Goal: Navigation & Orientation: Find specific page/section

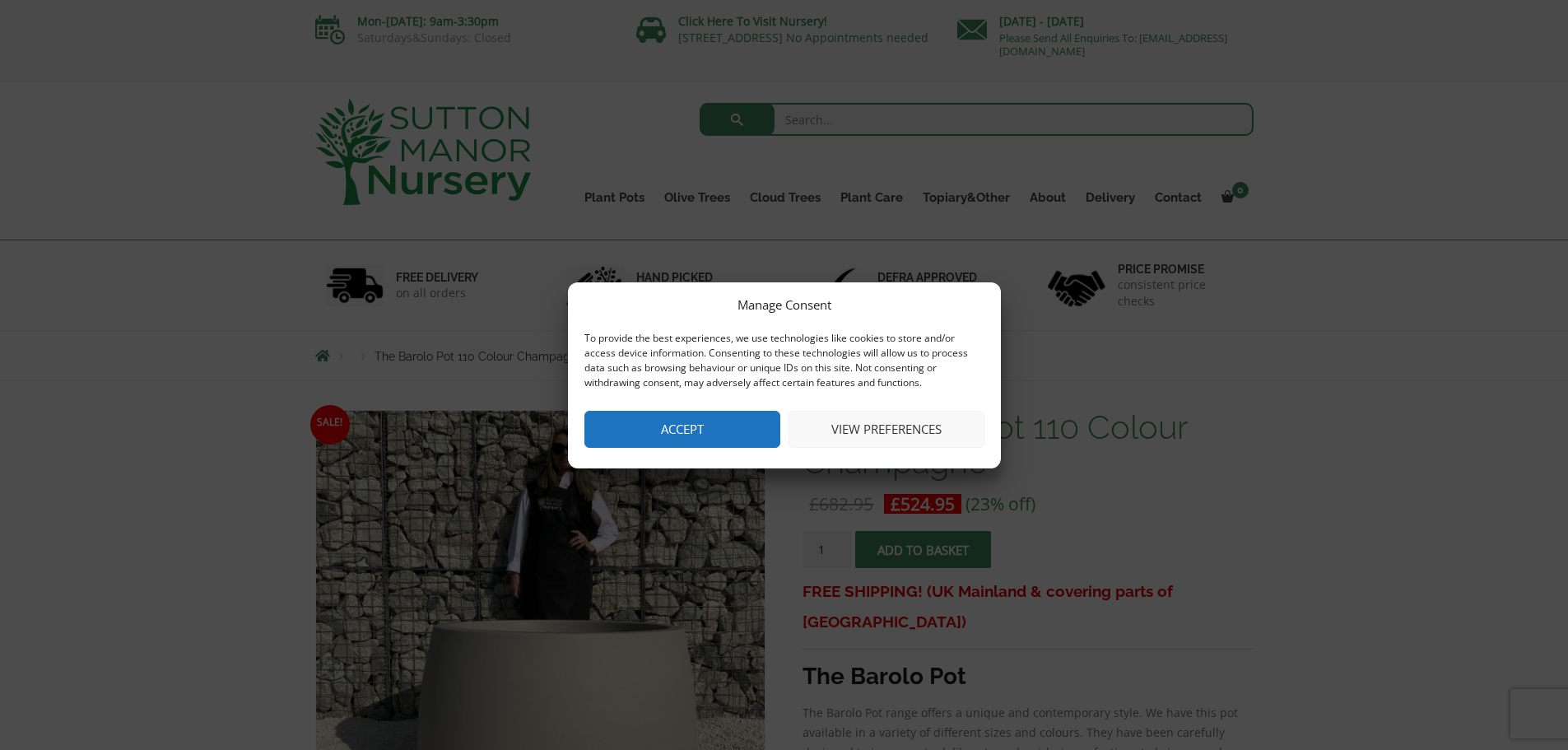
click at [701, 436] on button "Accept" at bounding box center [682, 429] width 196 height 37
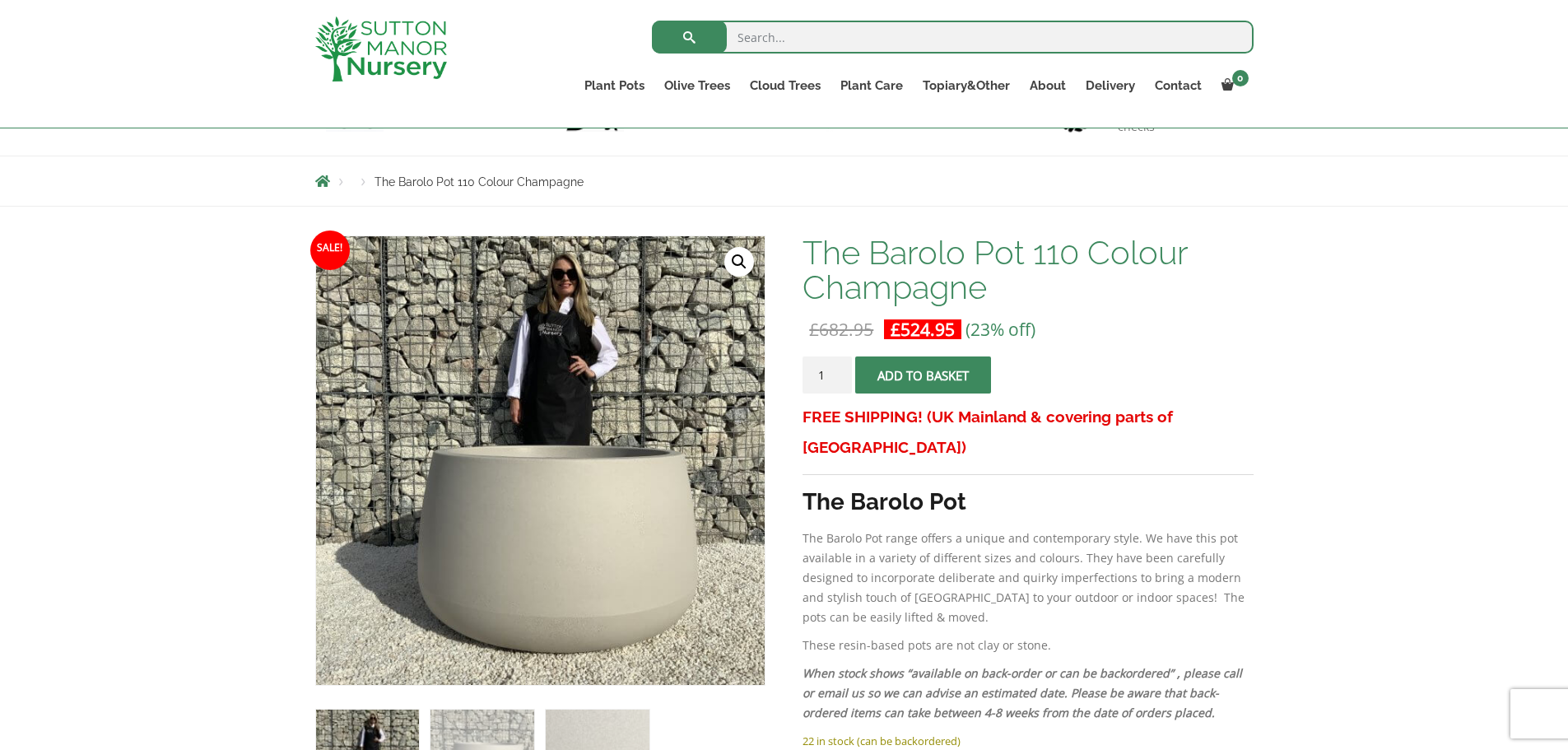
scroll to position [165, 0]
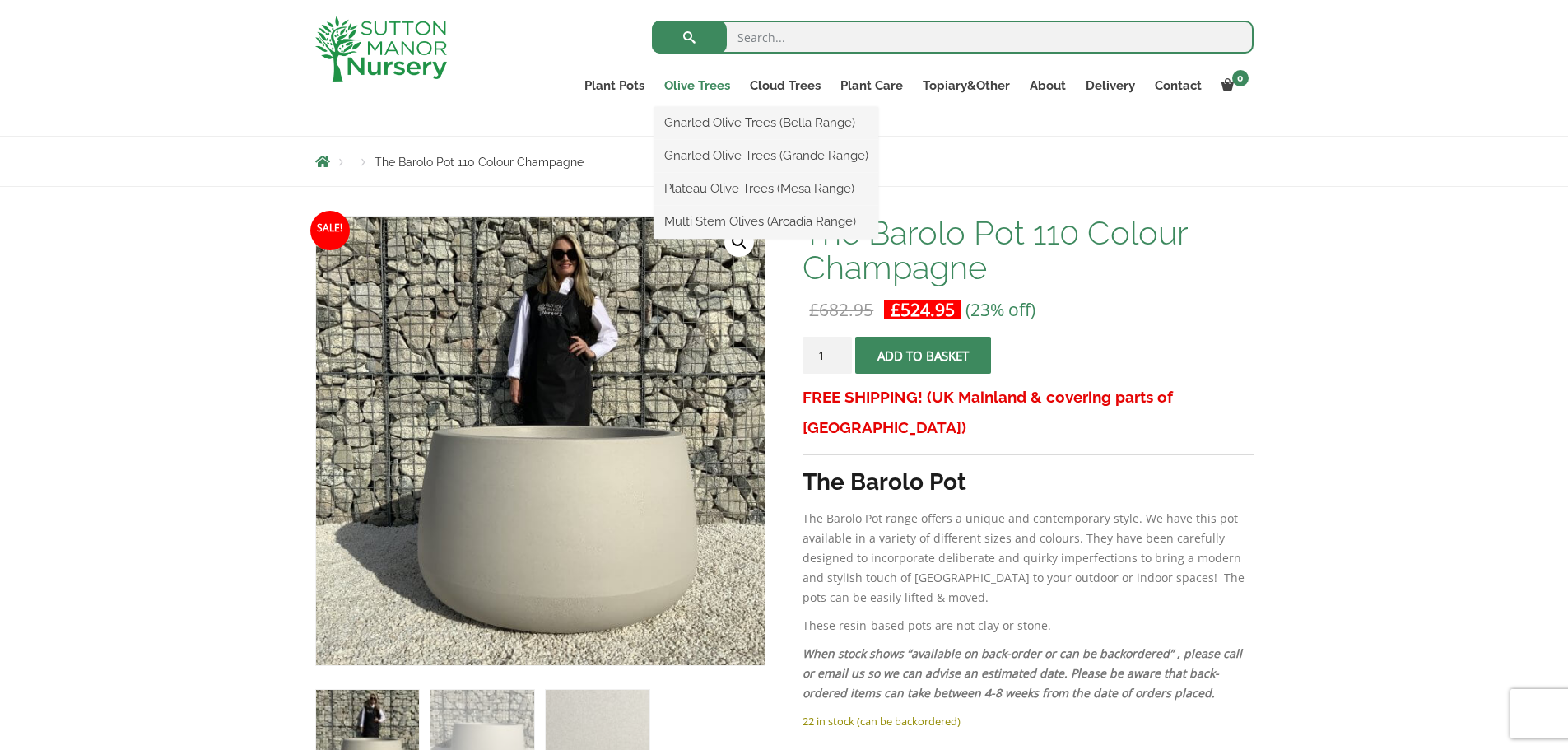
click at [683, 88] on link "Olive Trees" at bounding box center [697, 85] width 85 height 23
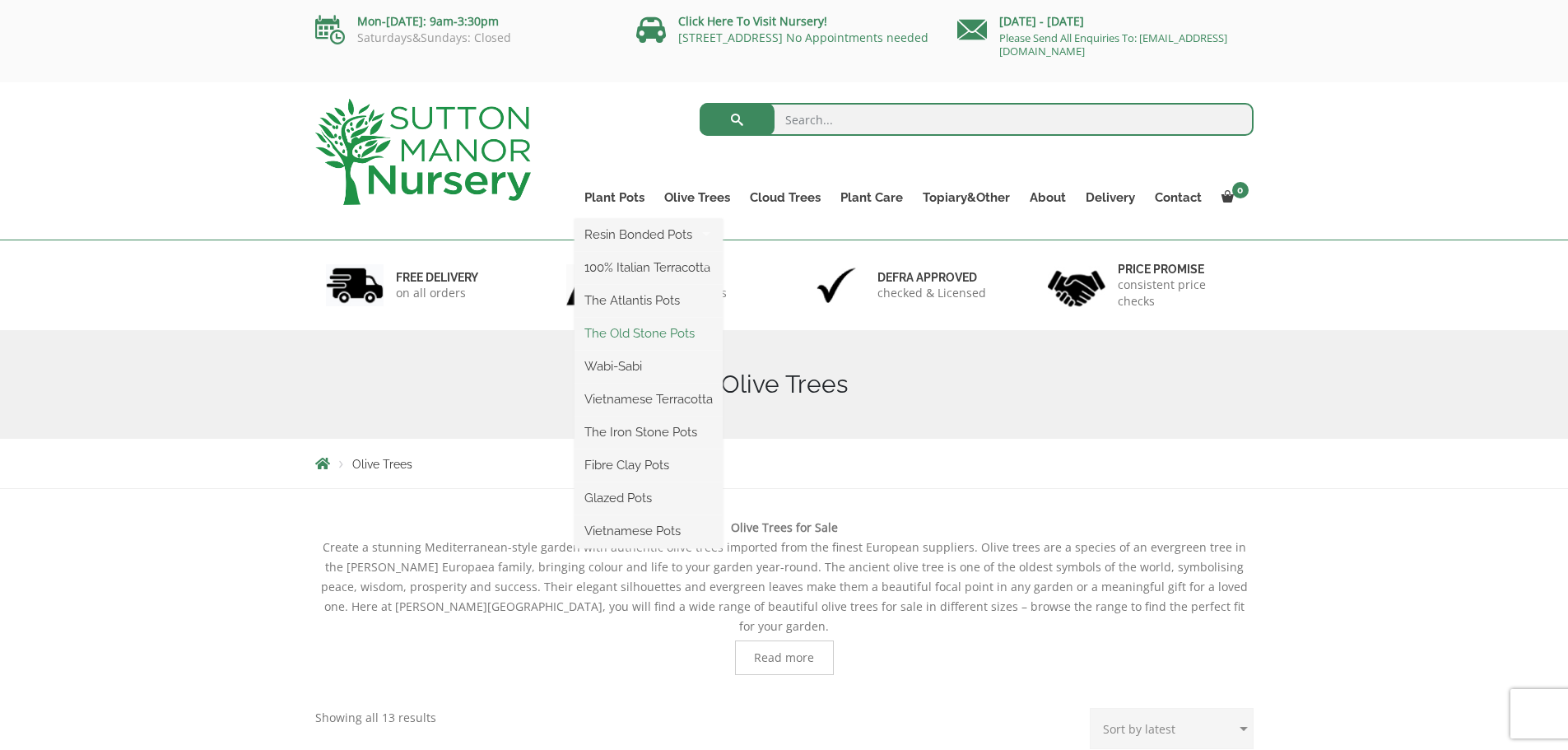
click at [649, 336] on link "The Old Stone Pots" at bounding box center [649, 333] width 149 height 25
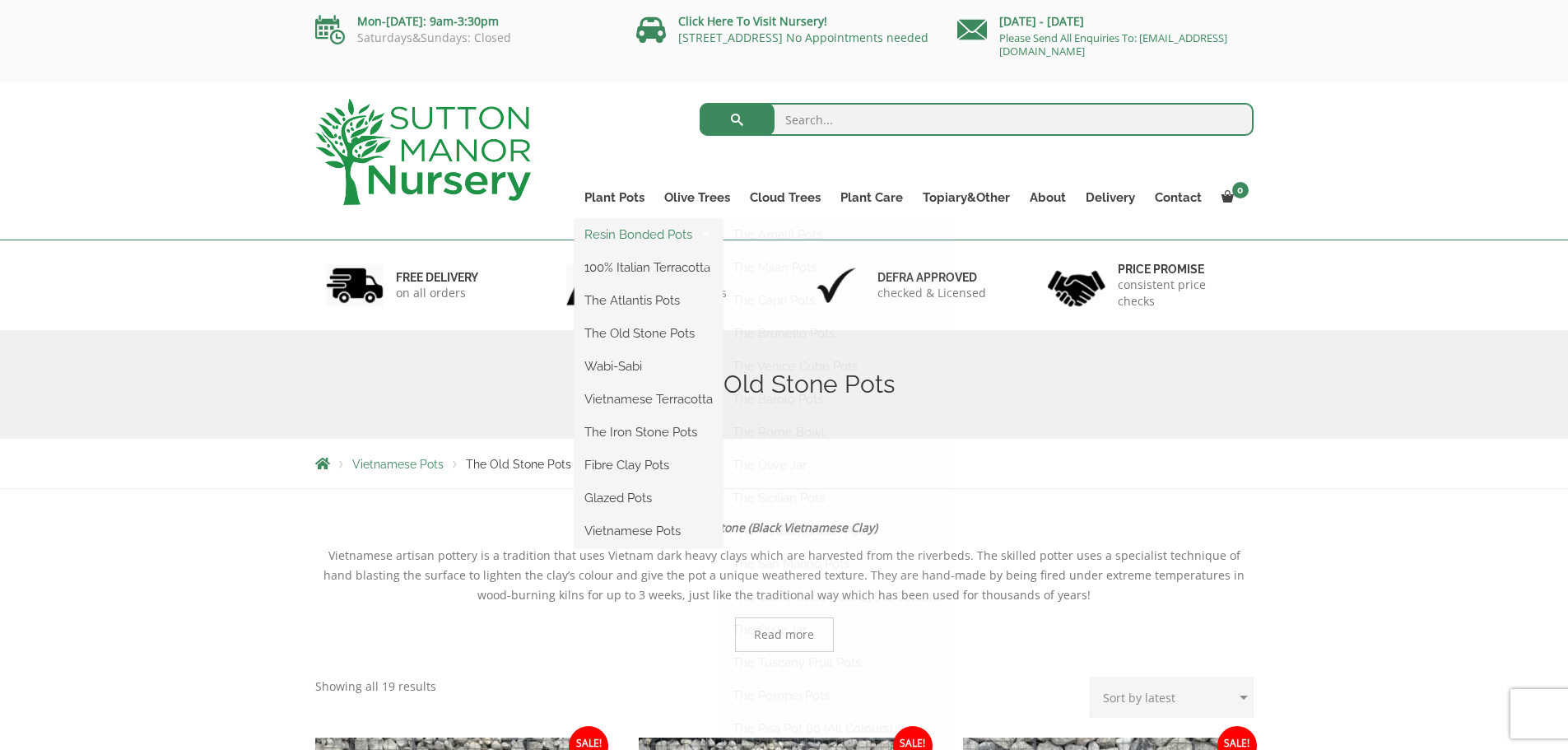
click at [627, 235] on link "Resin Bonded Pots" at bounding box center [649, 234] width 149 height 25
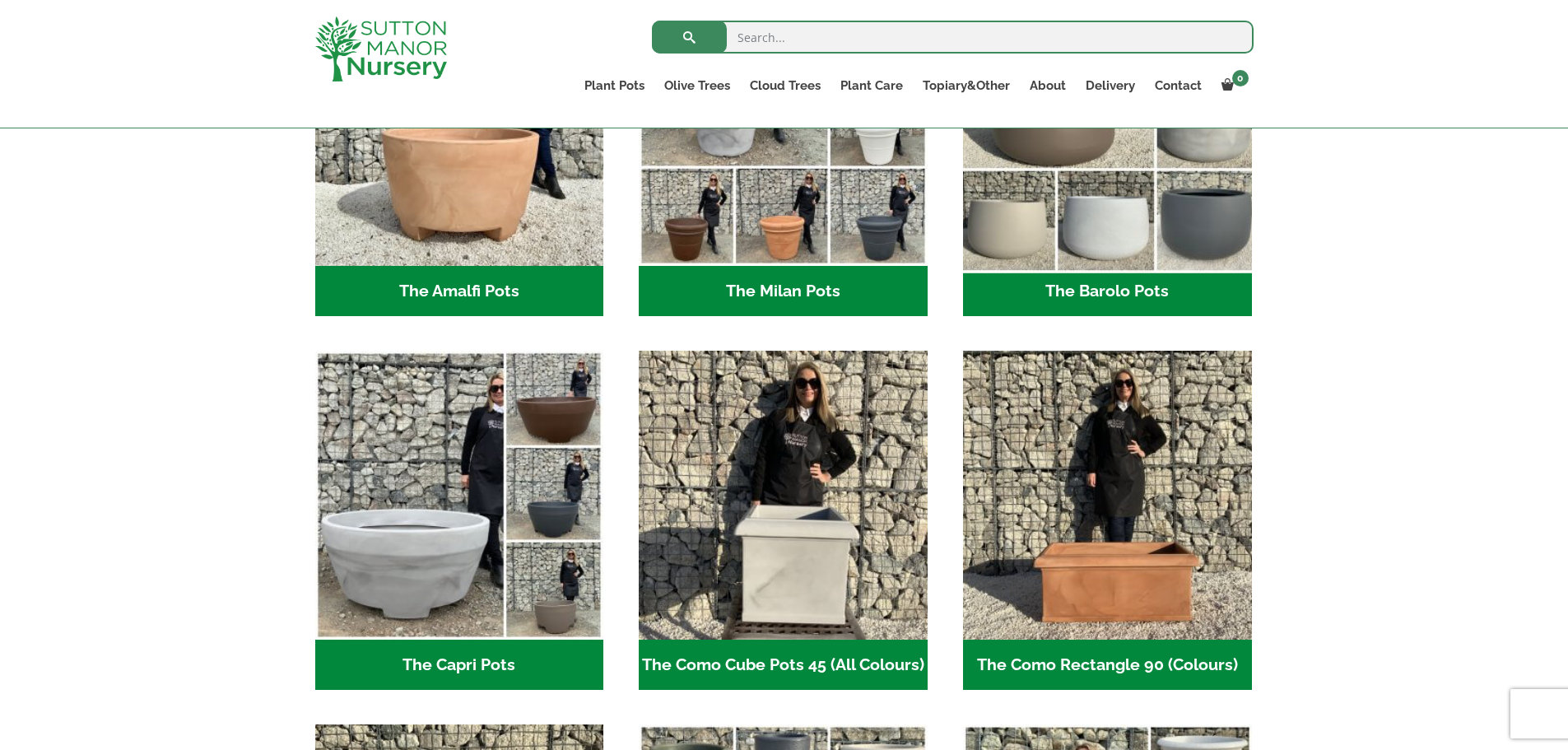
scroll to position [494, 0]
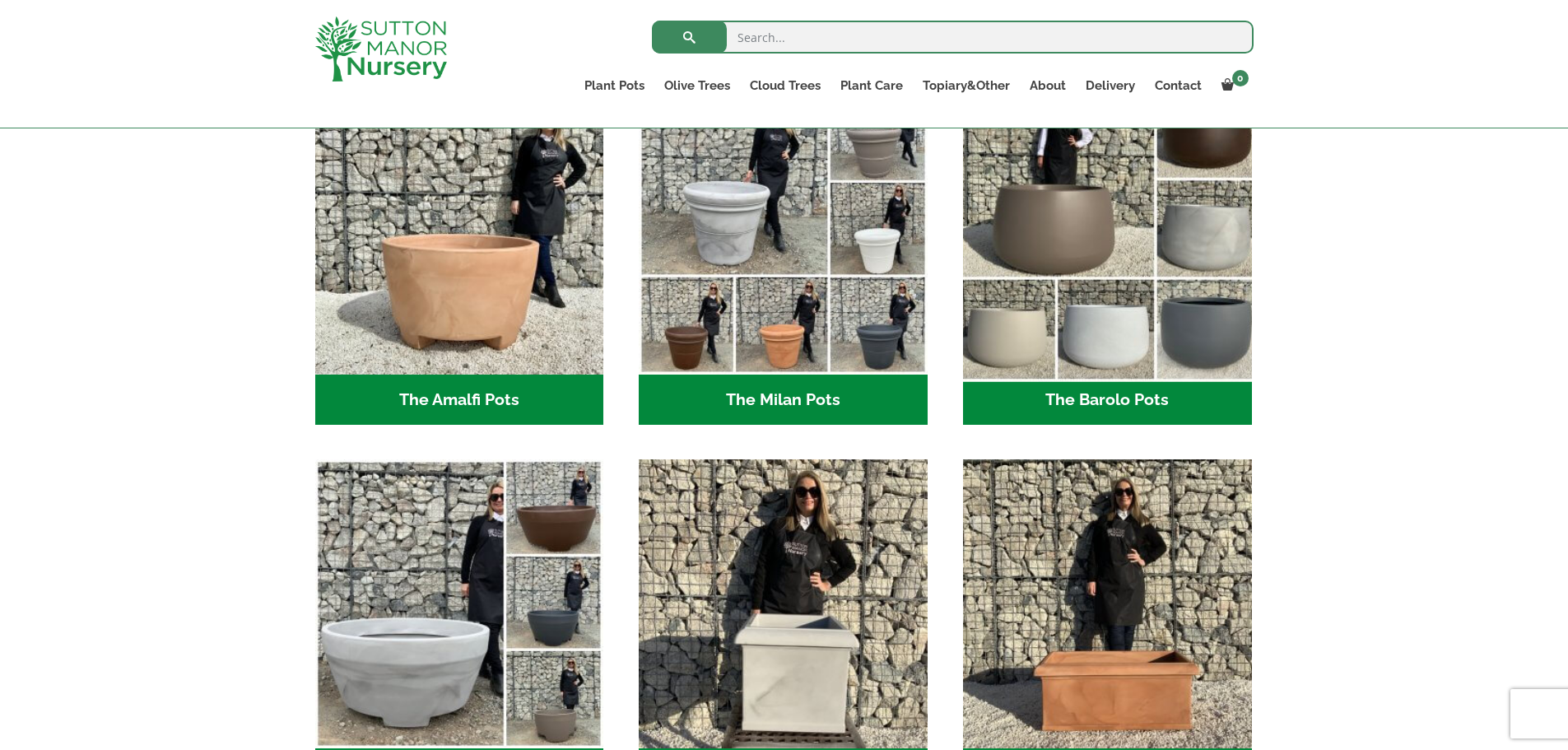
click at [1027, 322] on img "Visit product category The Barolo Pots" at bounding box center [1107, 229] width 303 height 303
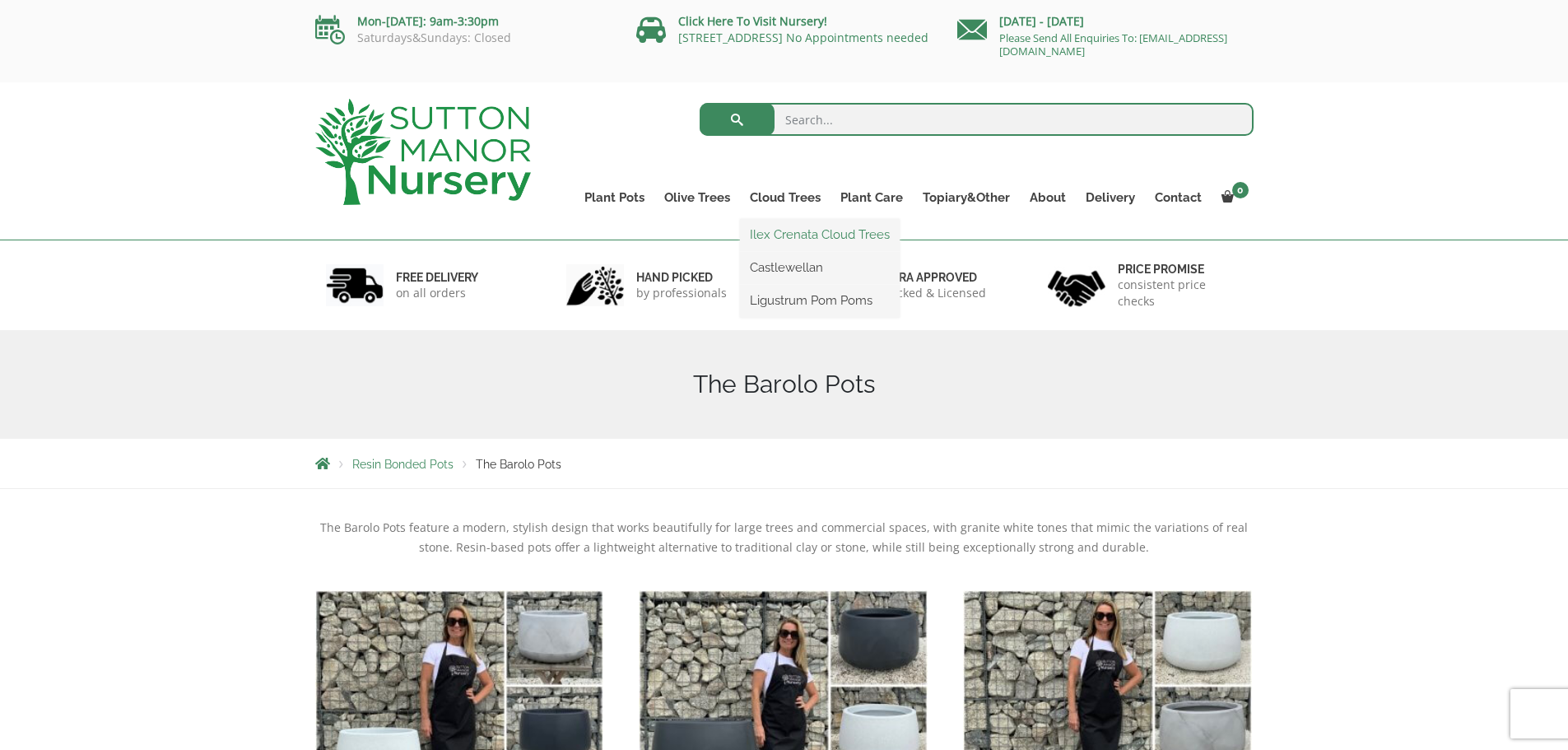
click at [794, 234] on link "Ilex Crenata Cloud Trees" at bounding box center [820, 234] width 160 height 25
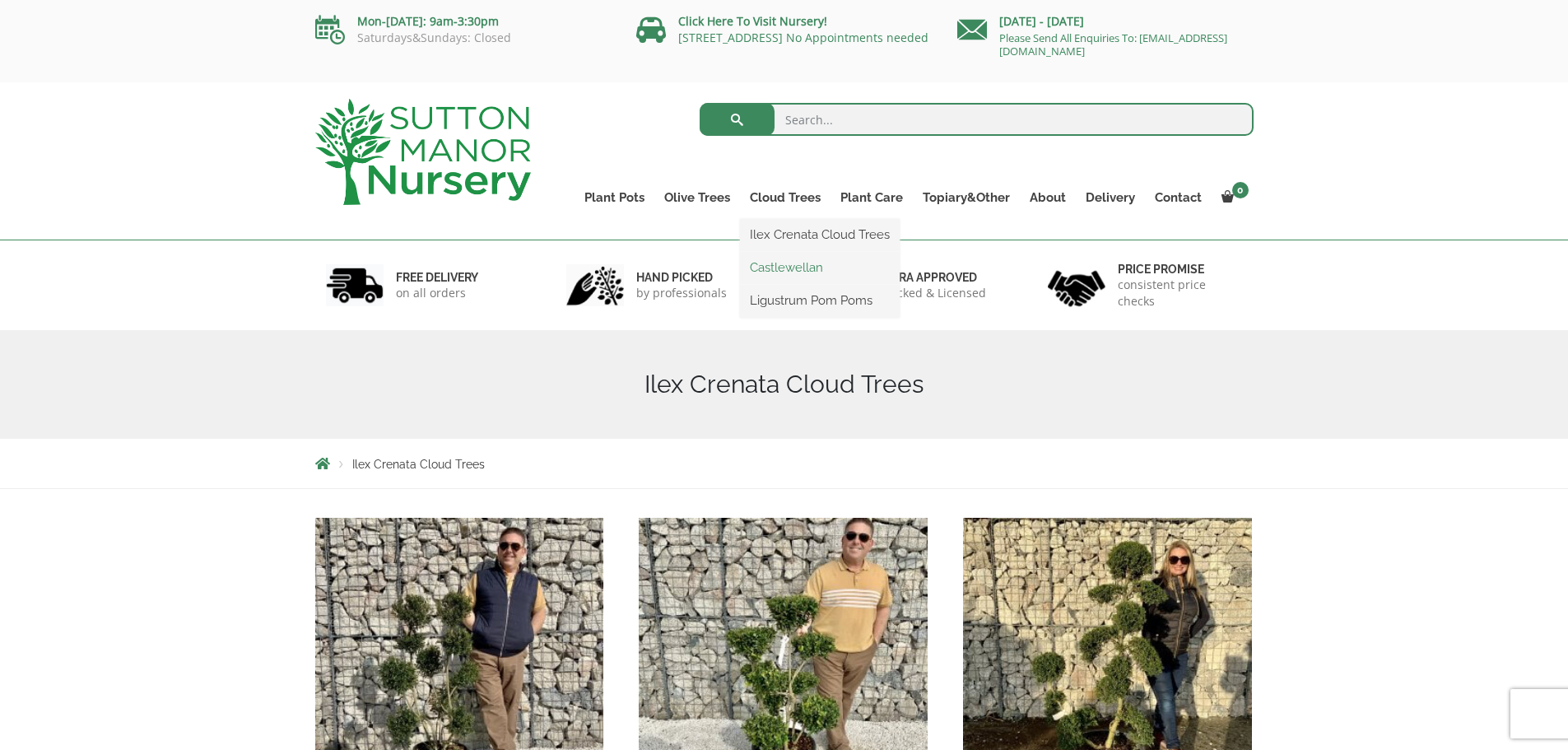
click at [793, 265] on link "Castlewellan" at bounding box center [820, 267] width 160 height 25
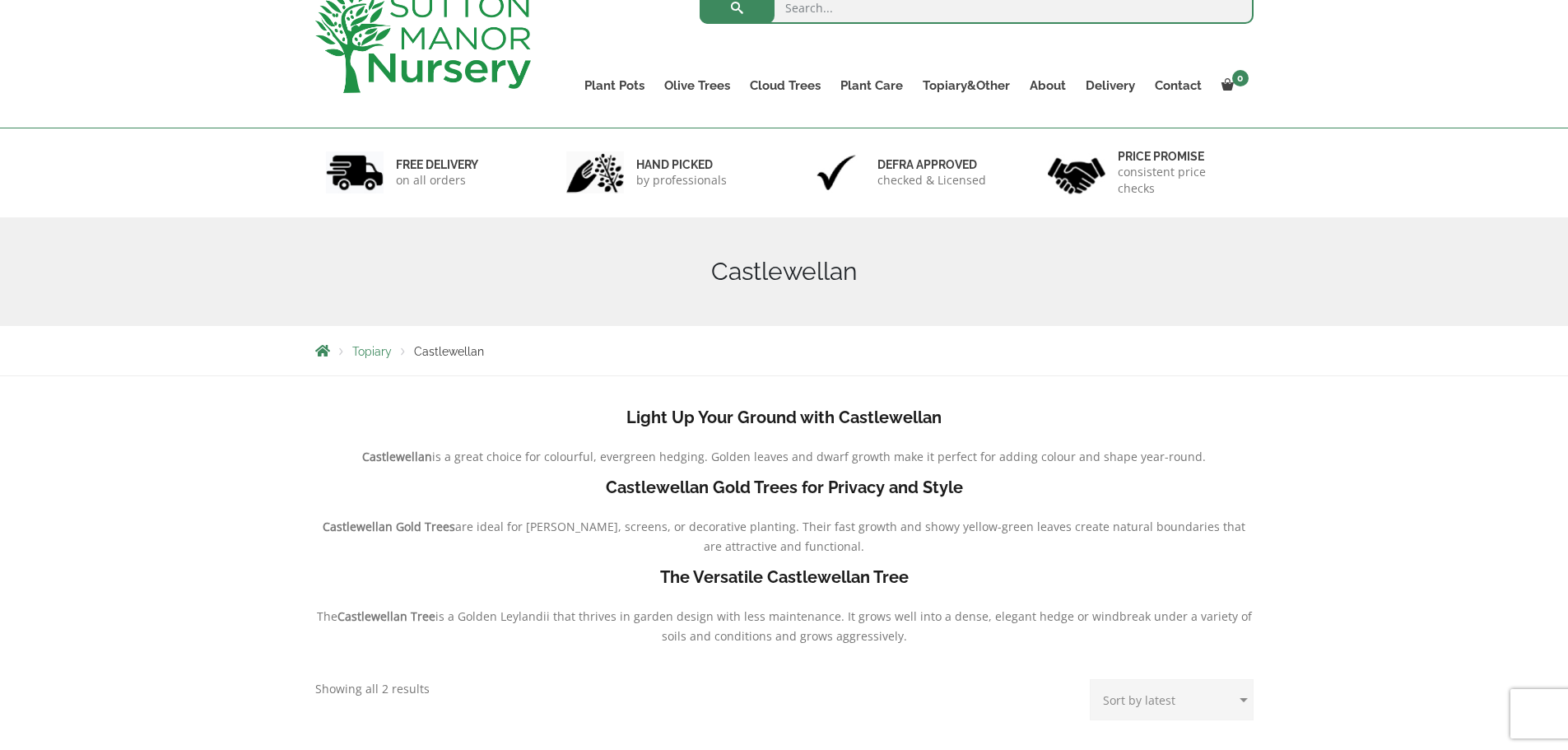
scroll to position [83, 0]
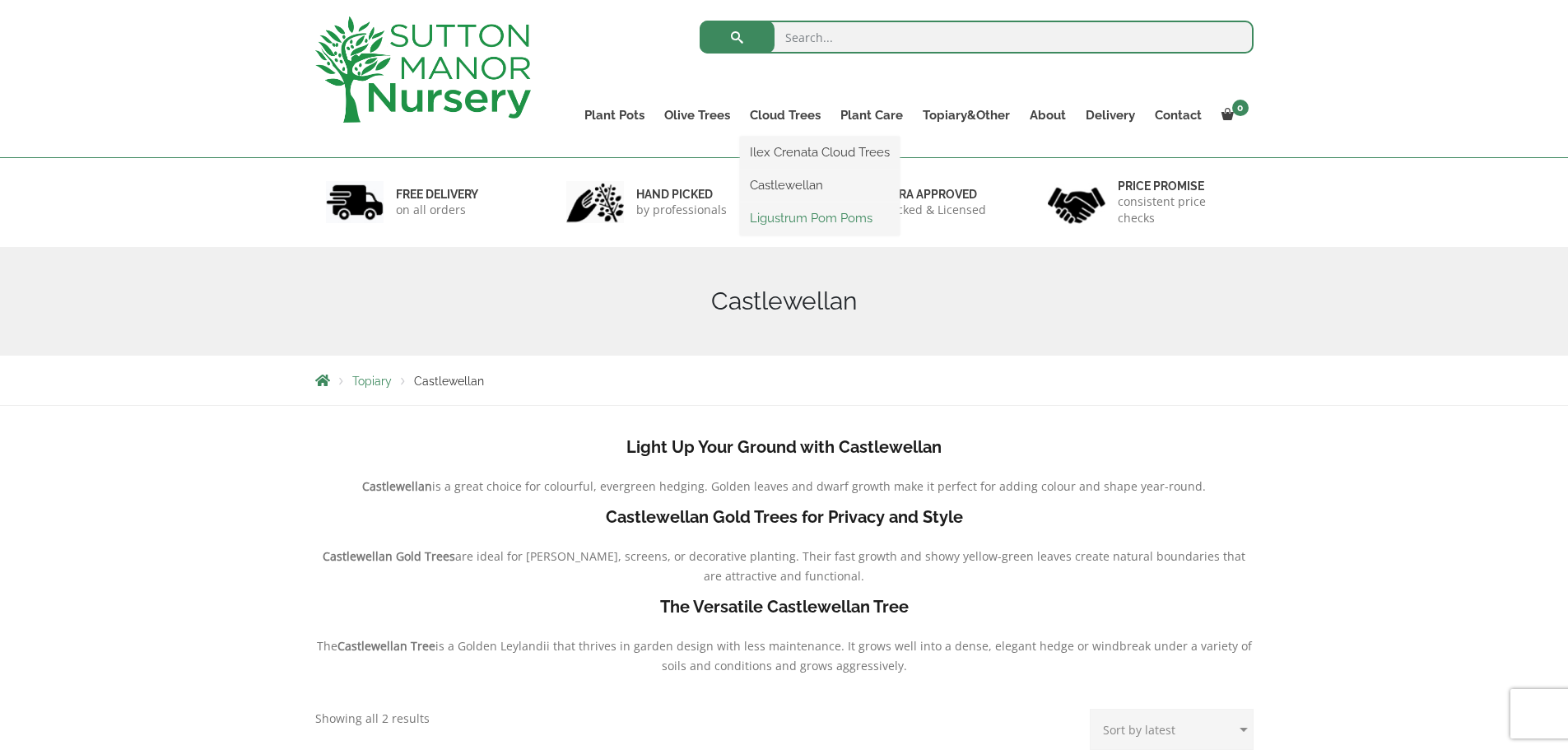
click at [777, 222] on link "Ligustrum Pom Poms" at bounding box center [820, 217] width 160 height 25
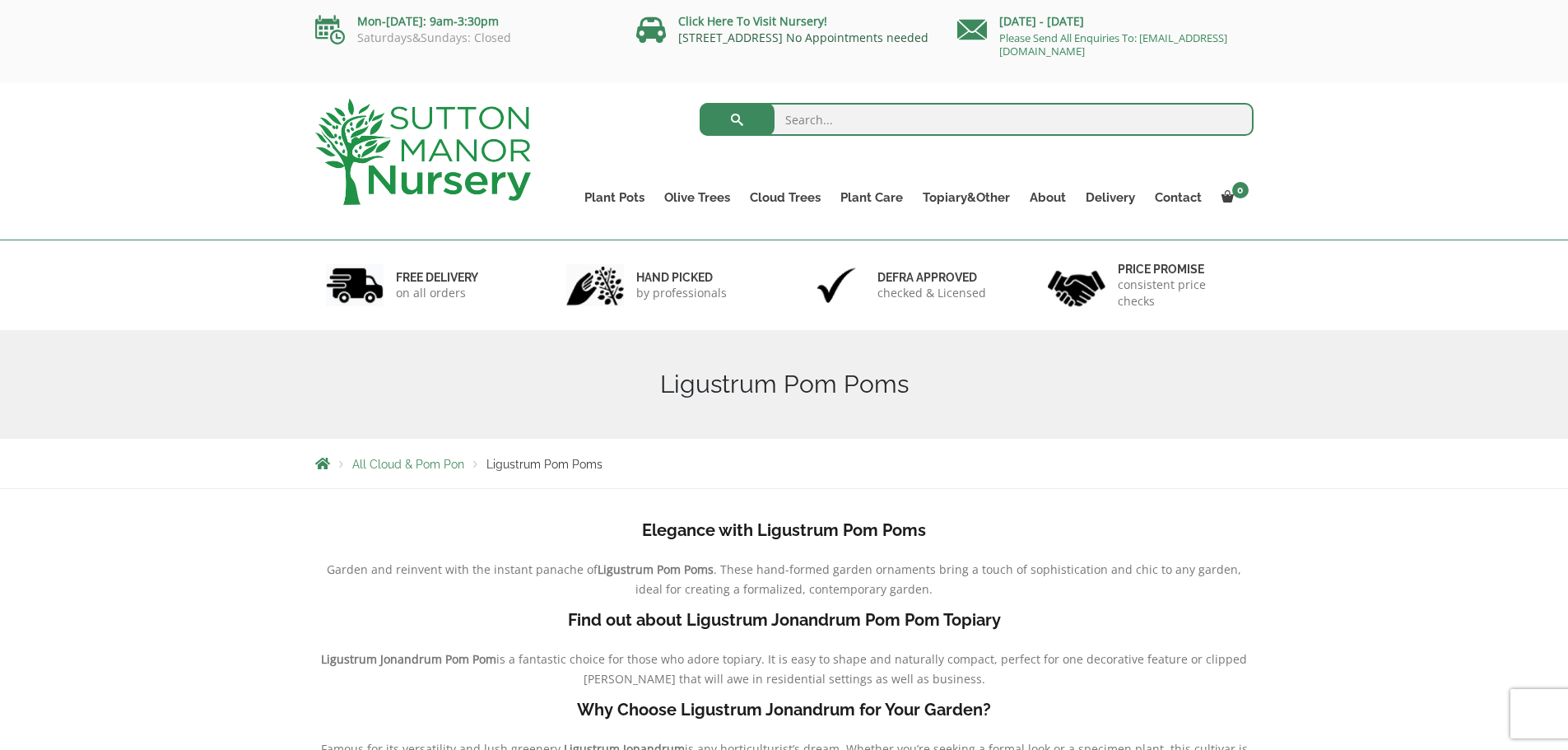
click at [705, 39] on link "[STREET_ADDRESS] No Appointments needed" at bounding box center [803, 37] width 250 height 16
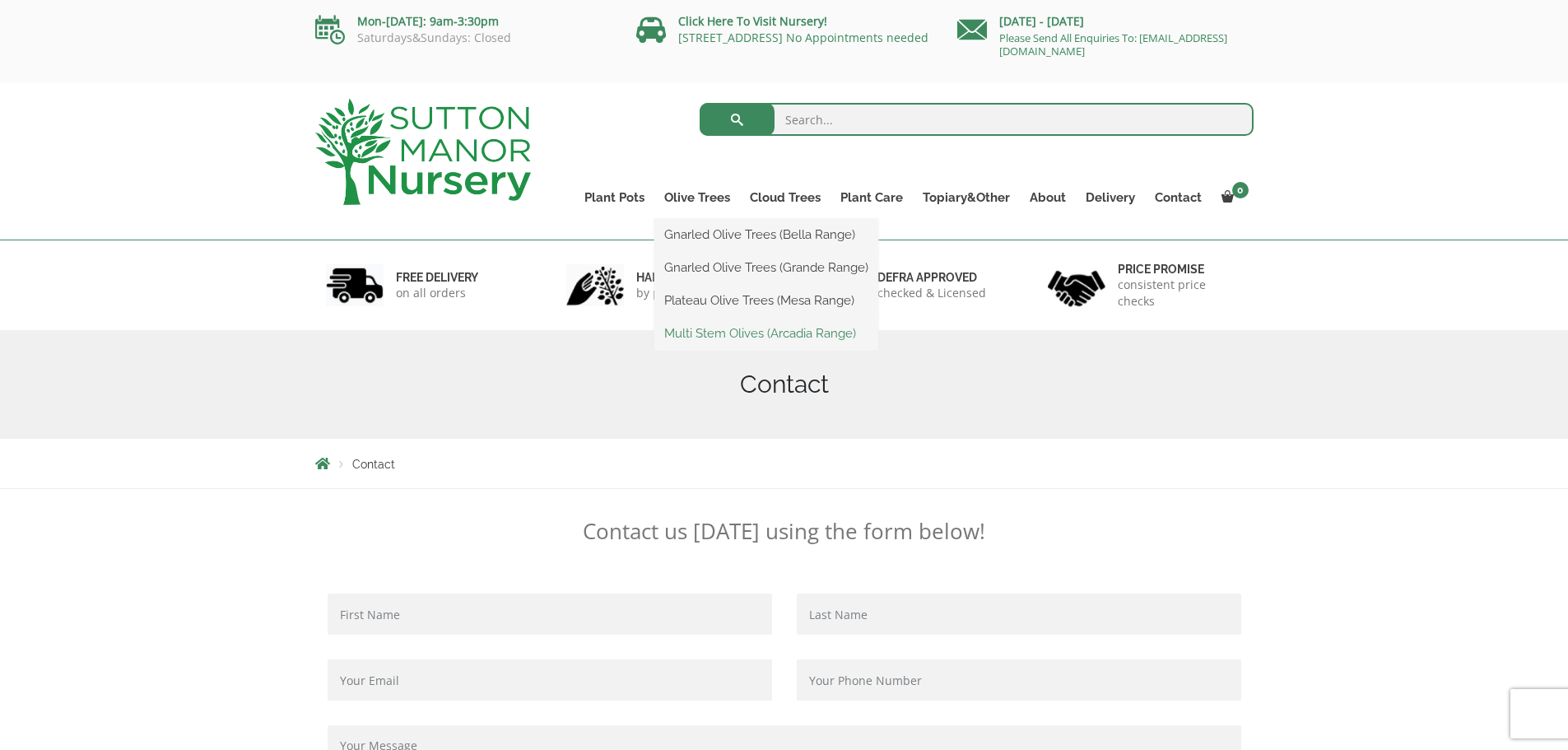
click at [732, 337] on link "Multi Stem Olives (Arcadia Range)" at bounding box center [767, 333] width 224 height 25
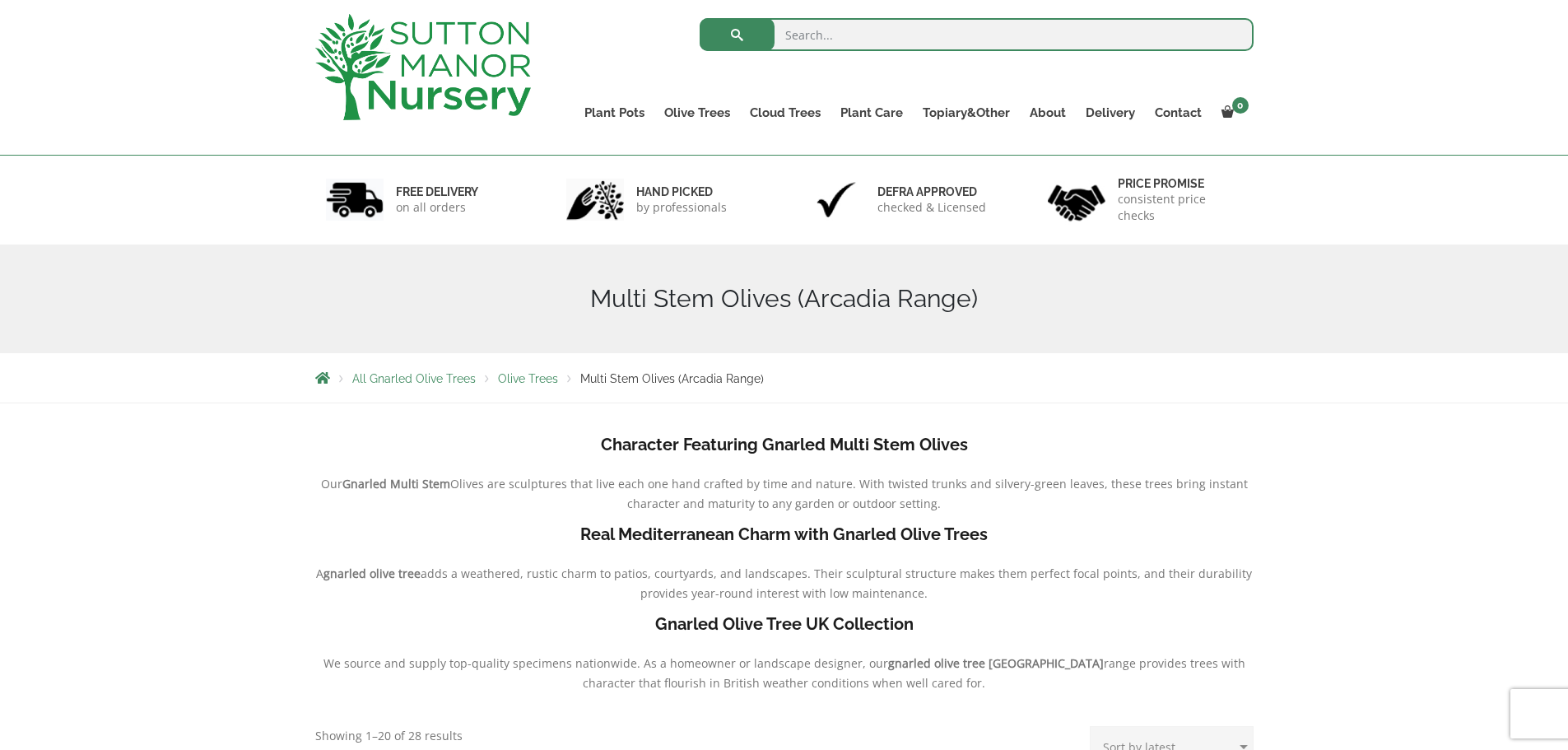
scroll to position [83, 0]
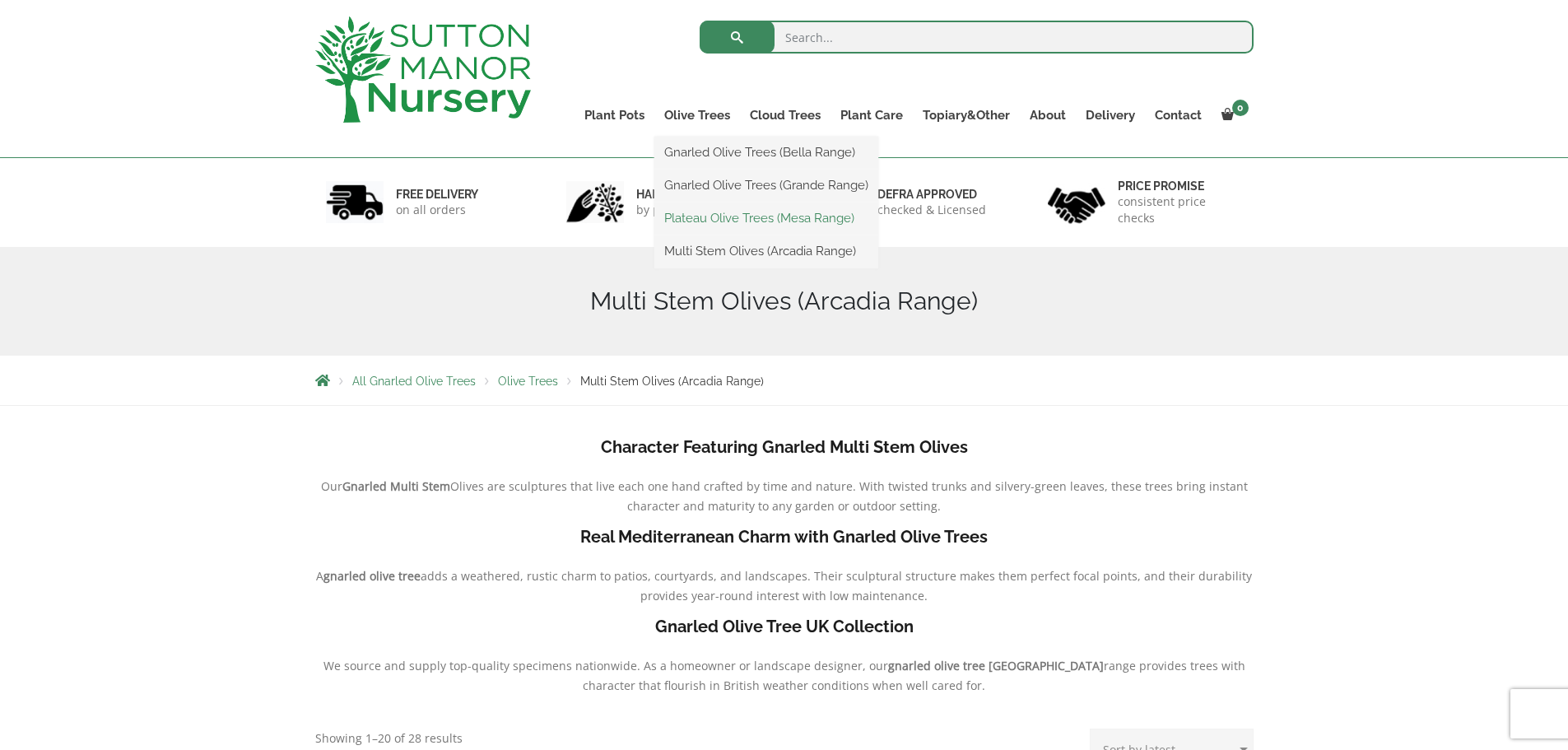
click at [706, 215] on link "Plateau Olive Trees (Mesa Range)" at bounding box center [767, 217] width 224 height 25
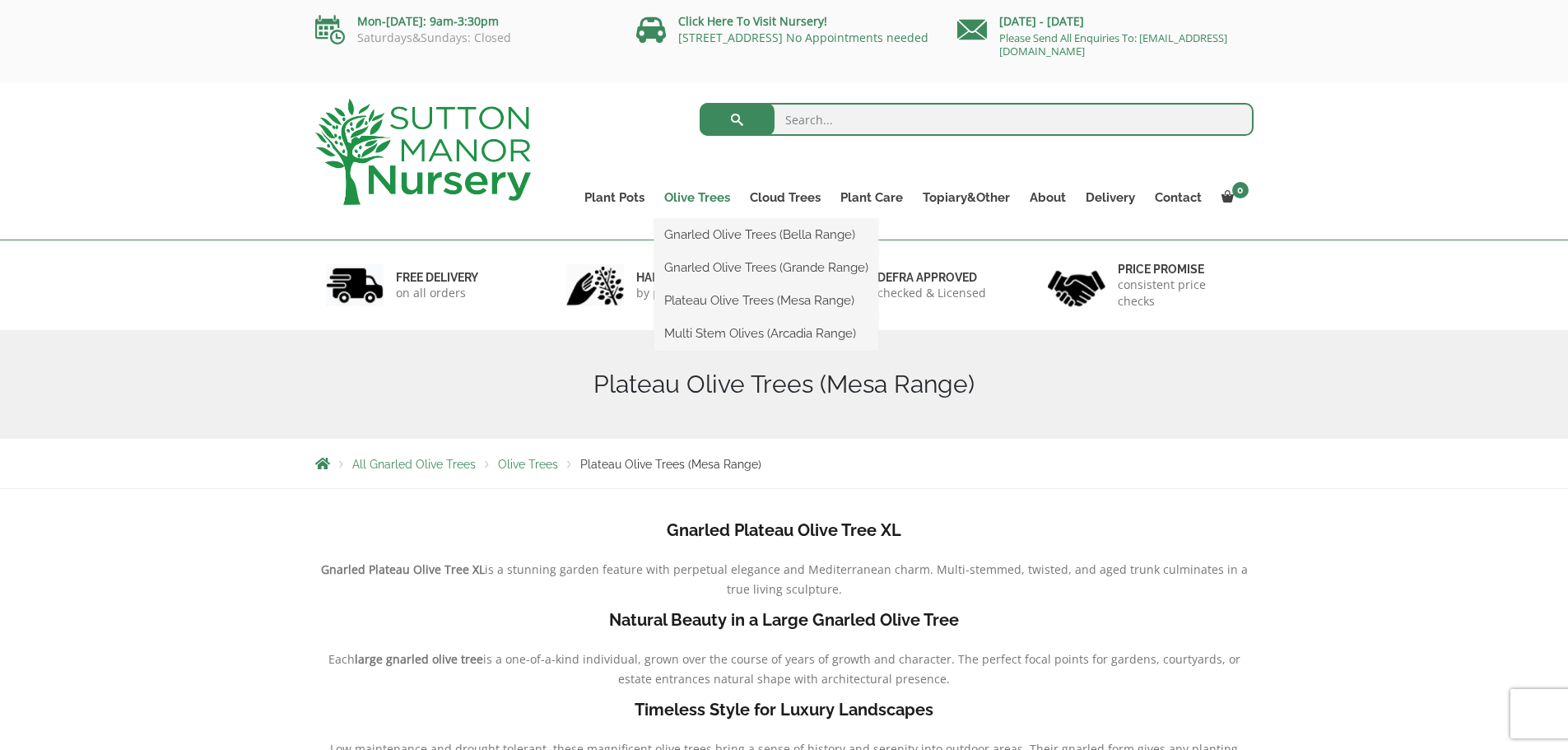
click at [704, 194] on link "Olive Trees" at bounding box center [697, 197] width 85 height 23
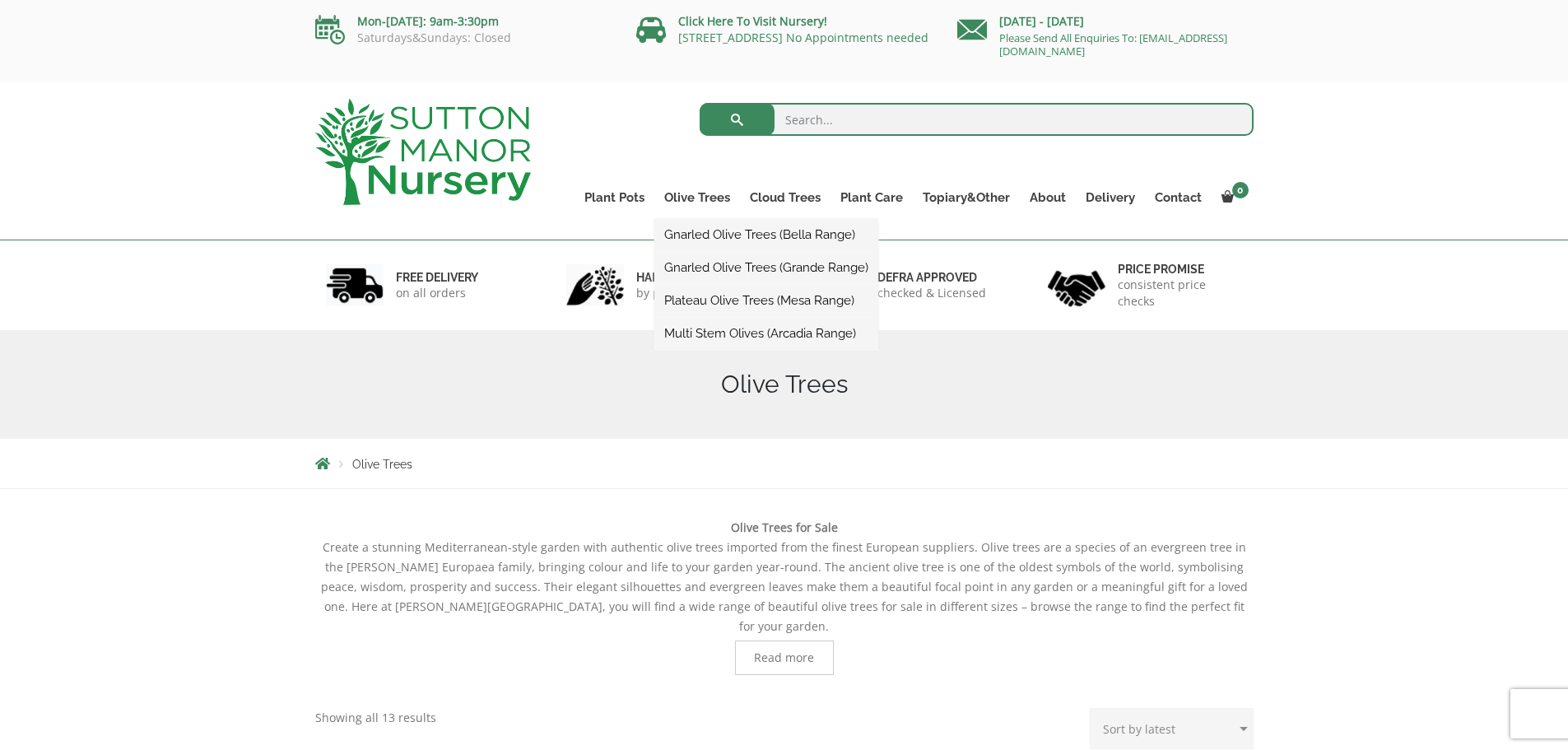
click at [722, 270] on link "Gnarled Olive Trees (Grande Range)" at bounding box center [767, 267] width 224 height 25
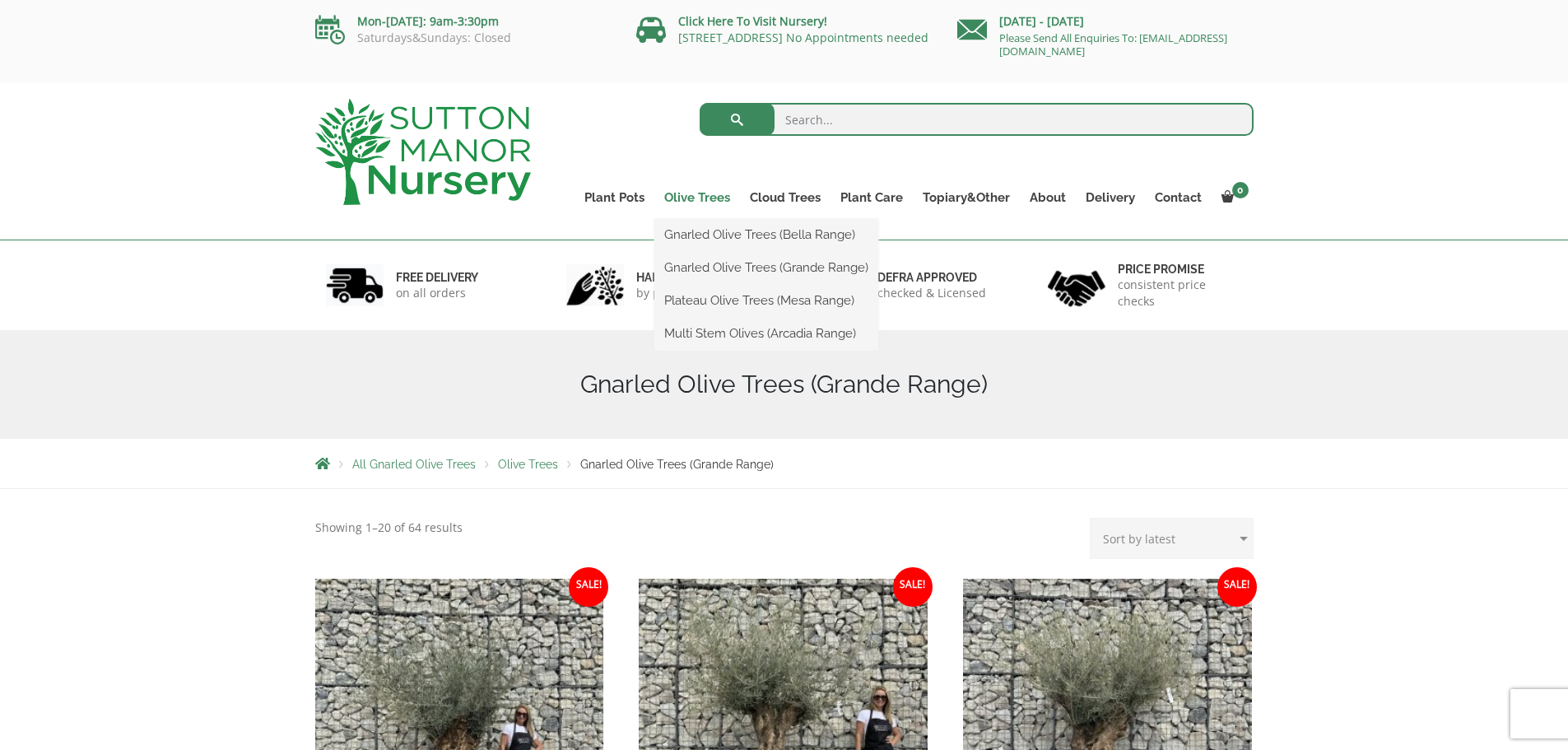
click at [727, 198] on link "Olive Trees" at bounding box center [697, 197] width 85 height 23
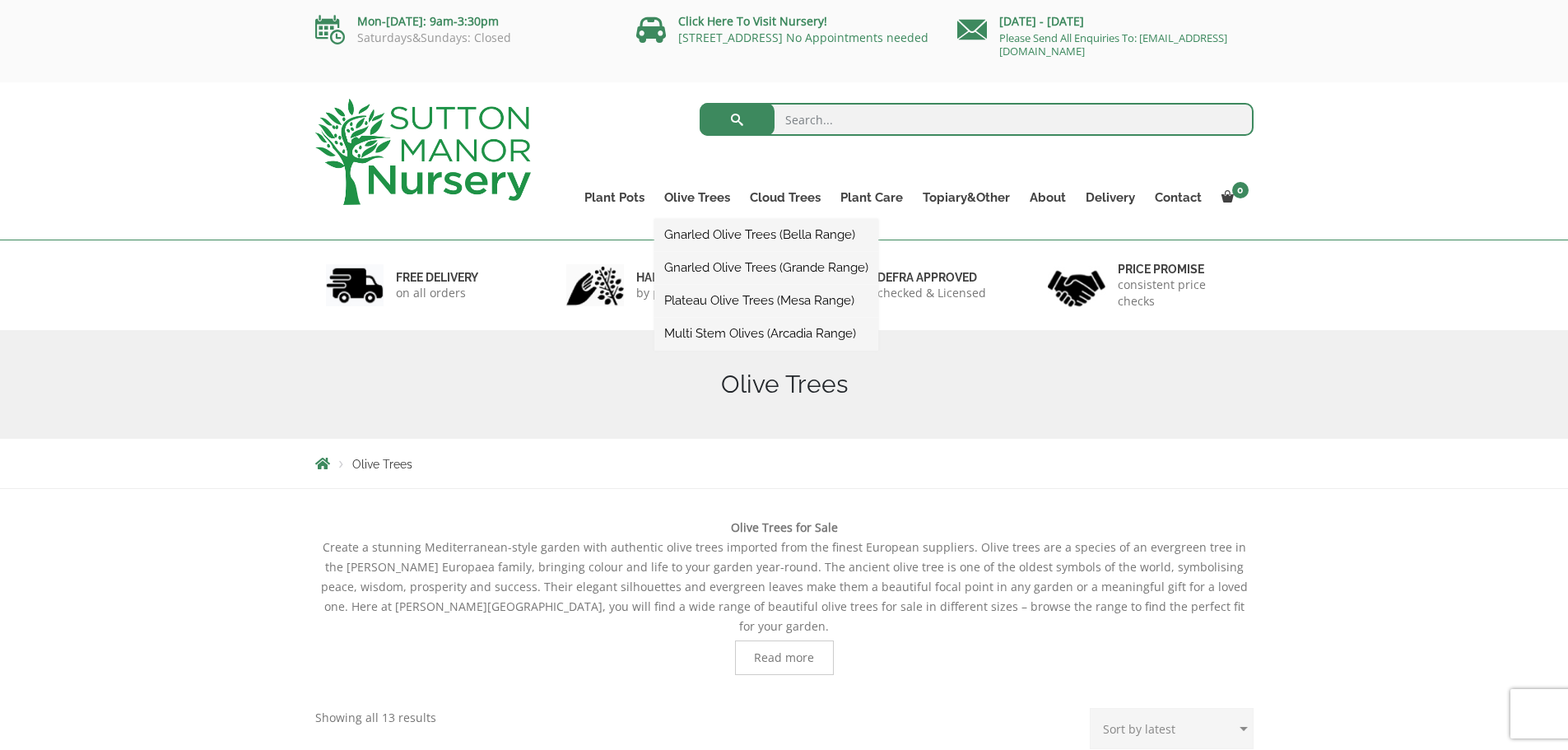
click at [726, 235] on link "Gnarled Olive Trees (Bella Range)" at bounding box center [767, 234] width 224 height 25
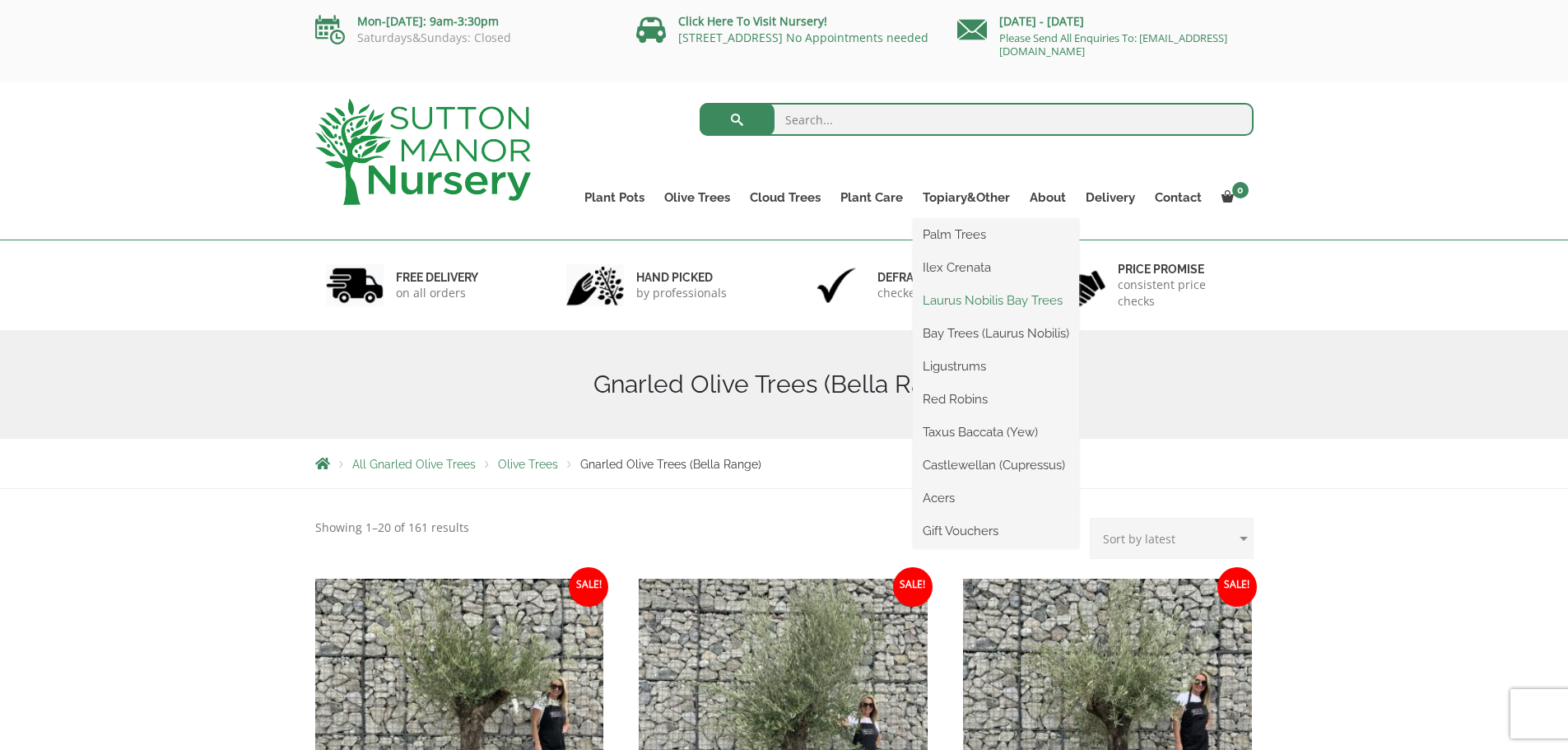
click at [966, 299] on link "Laurus Nobilis Bay Trees" at bounding box center [996, 300] width 166 height 25
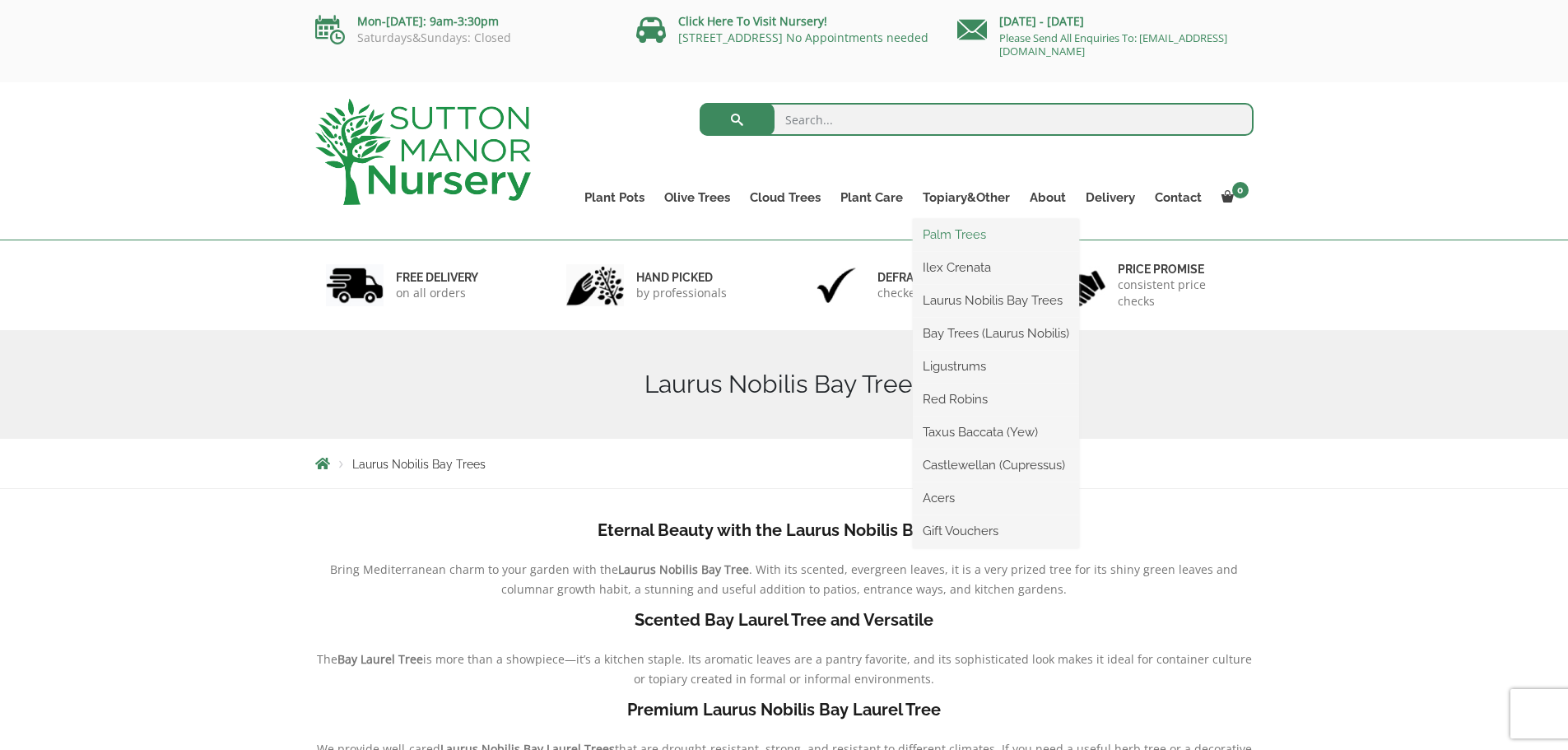
click at [961, 233] on link "Palm Trees" at bounding box center [996, 234] width 166 height 25
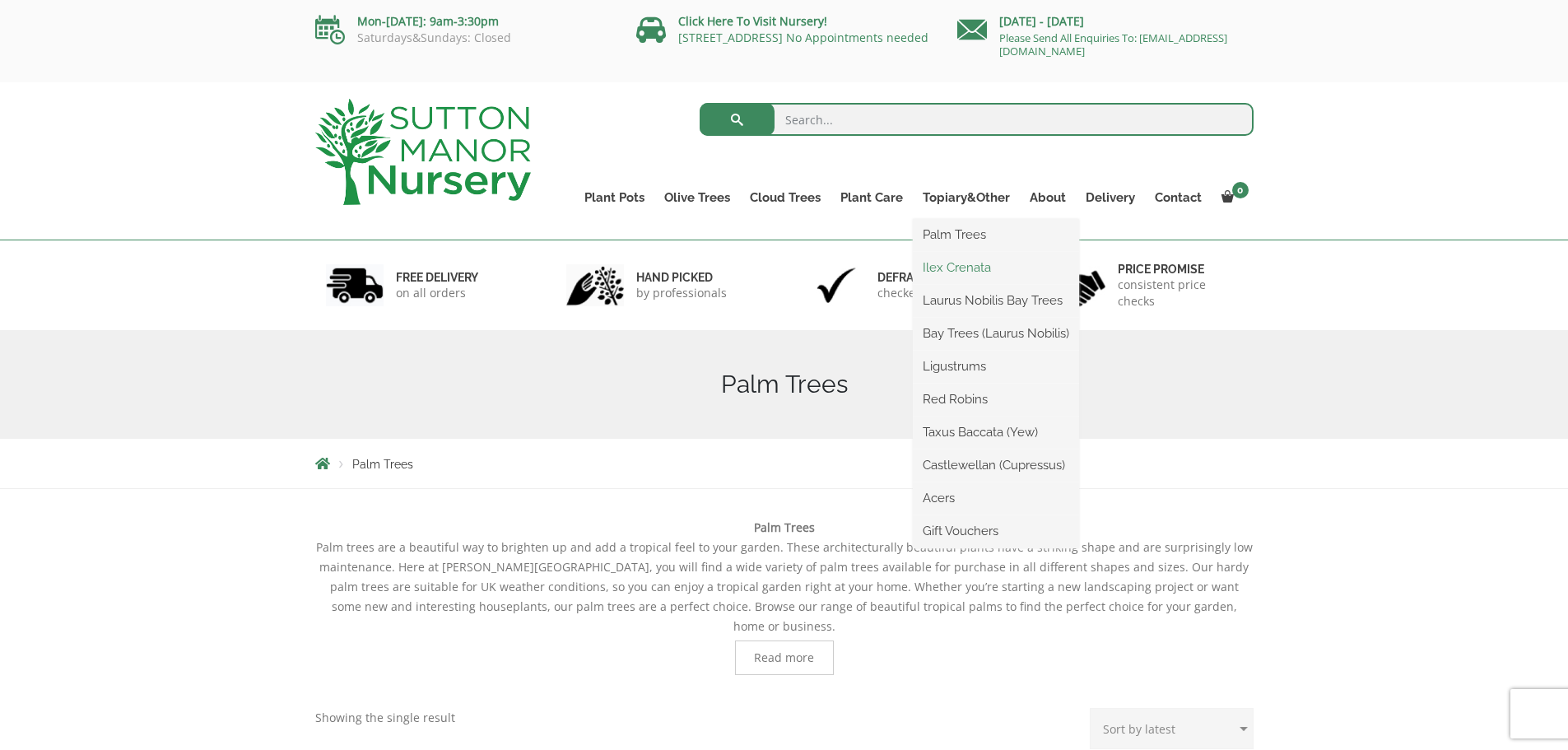
click at [969, 262] on link "Ilex Crenata" at bounding box center [996, 267] width 166 height 25
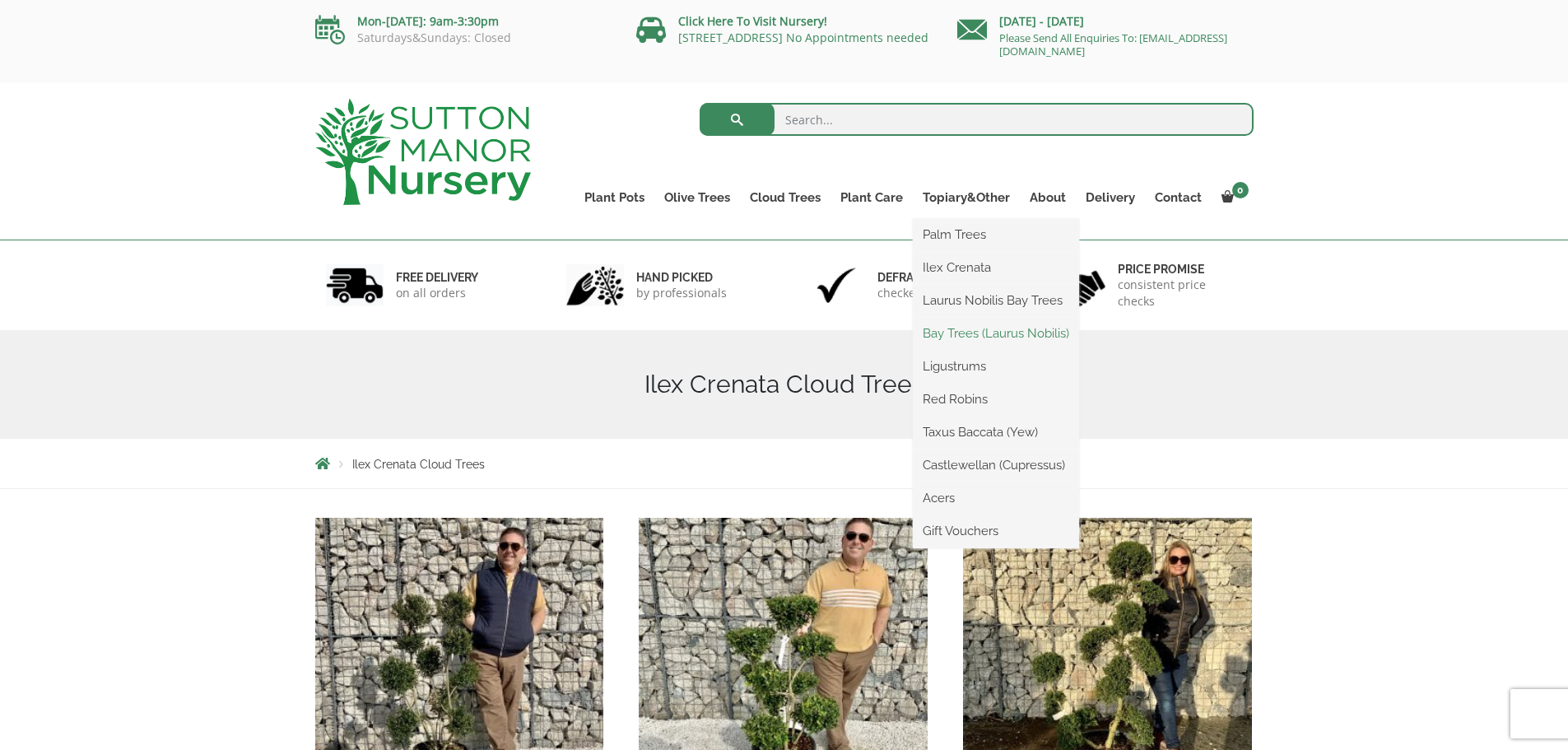
click at [967, 332] on link "Bay Trees (Laurus Nobilis)" at bounding box center [996, 333] width 166 height 25
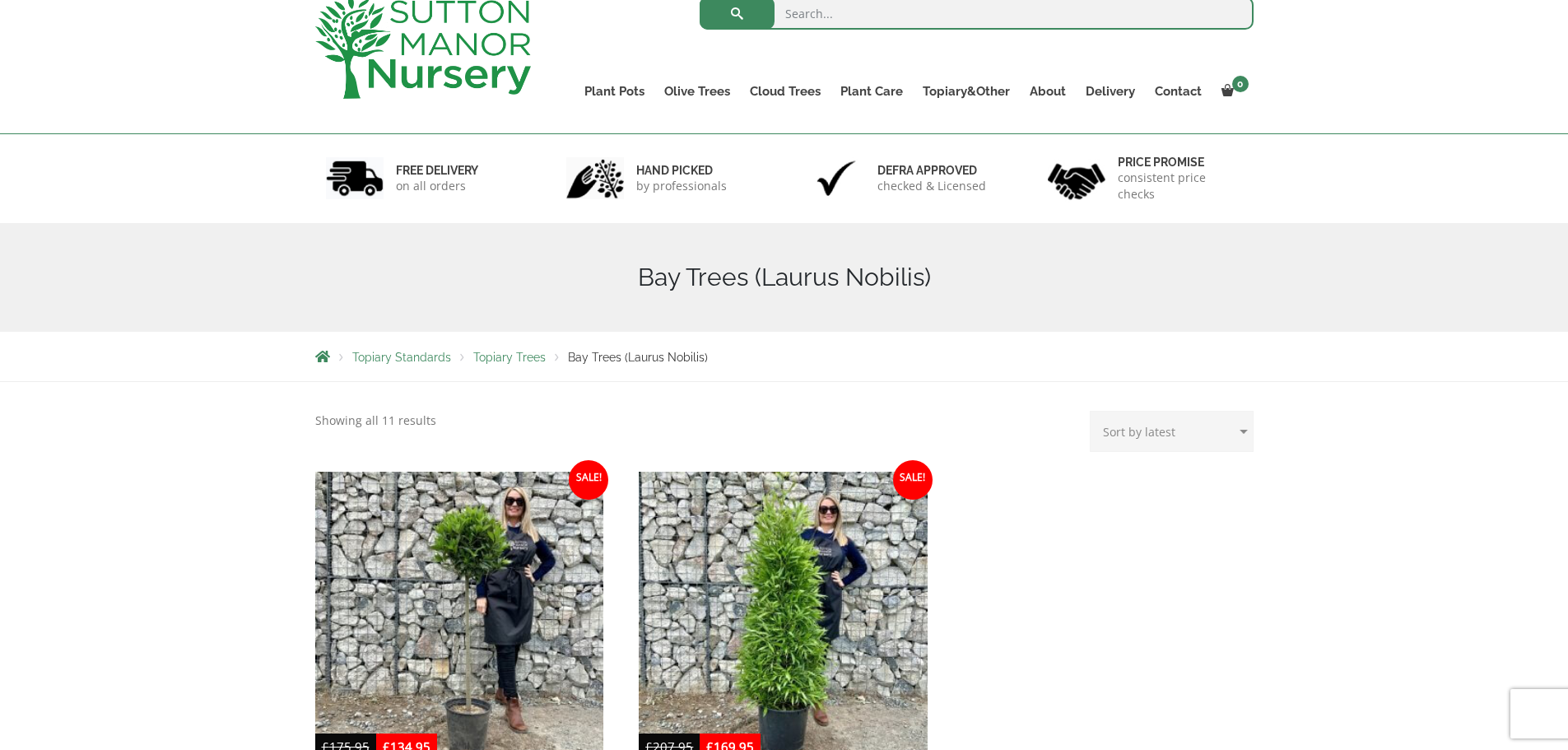
scroll to position [83, 0]
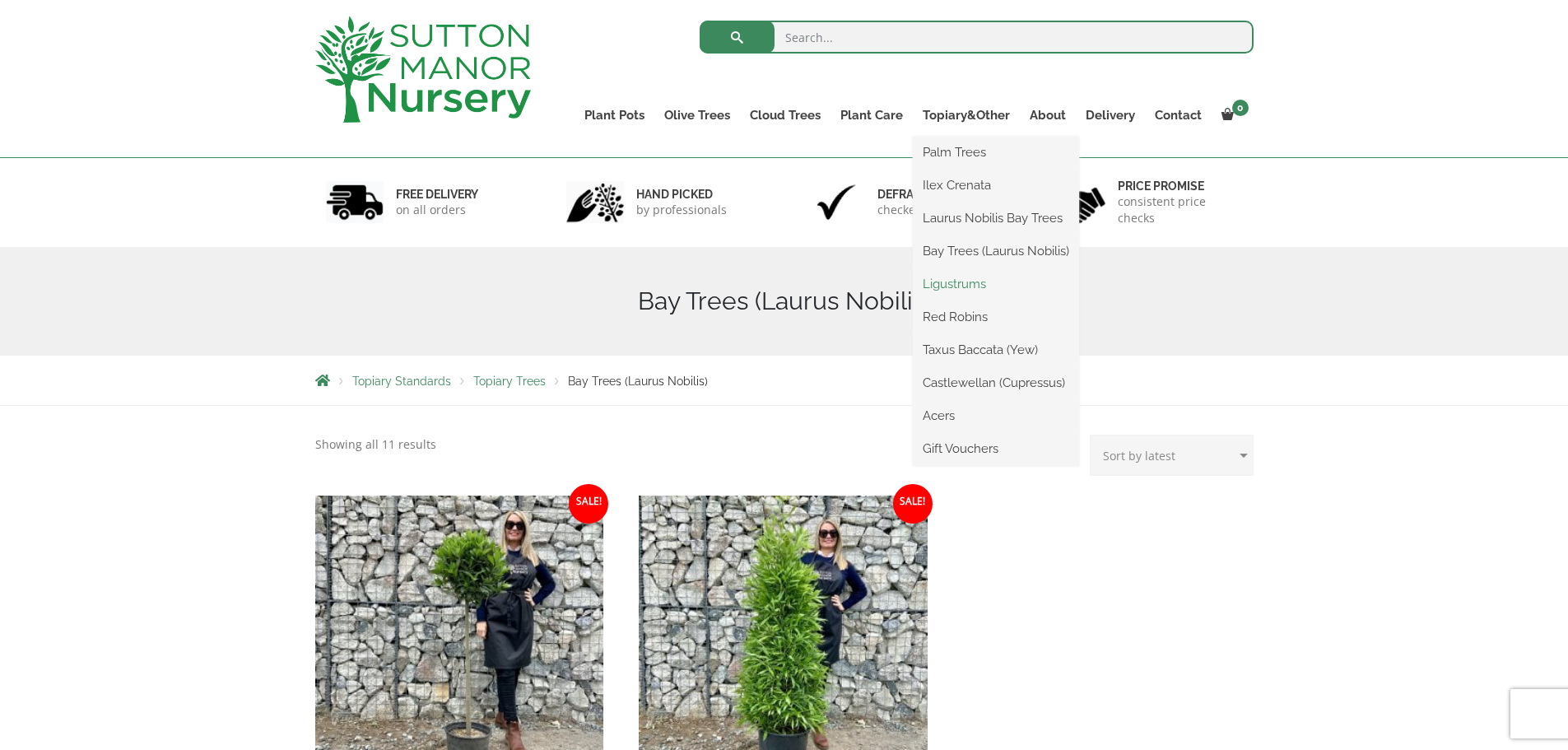
click at [961, 283] on link "Ligustrums" at bounding box center [996, 283] width 166 height 25
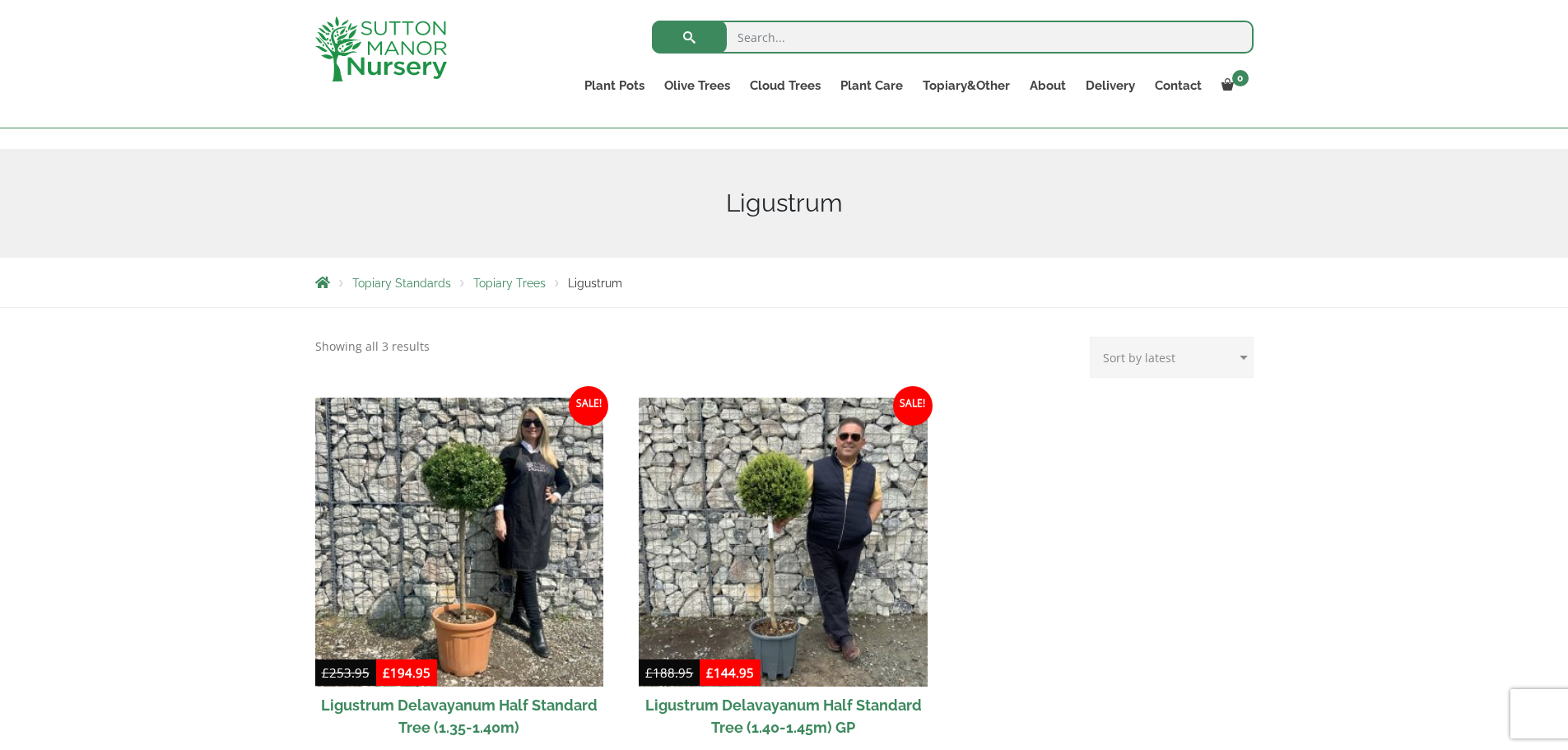
scroll to position [165, 0]
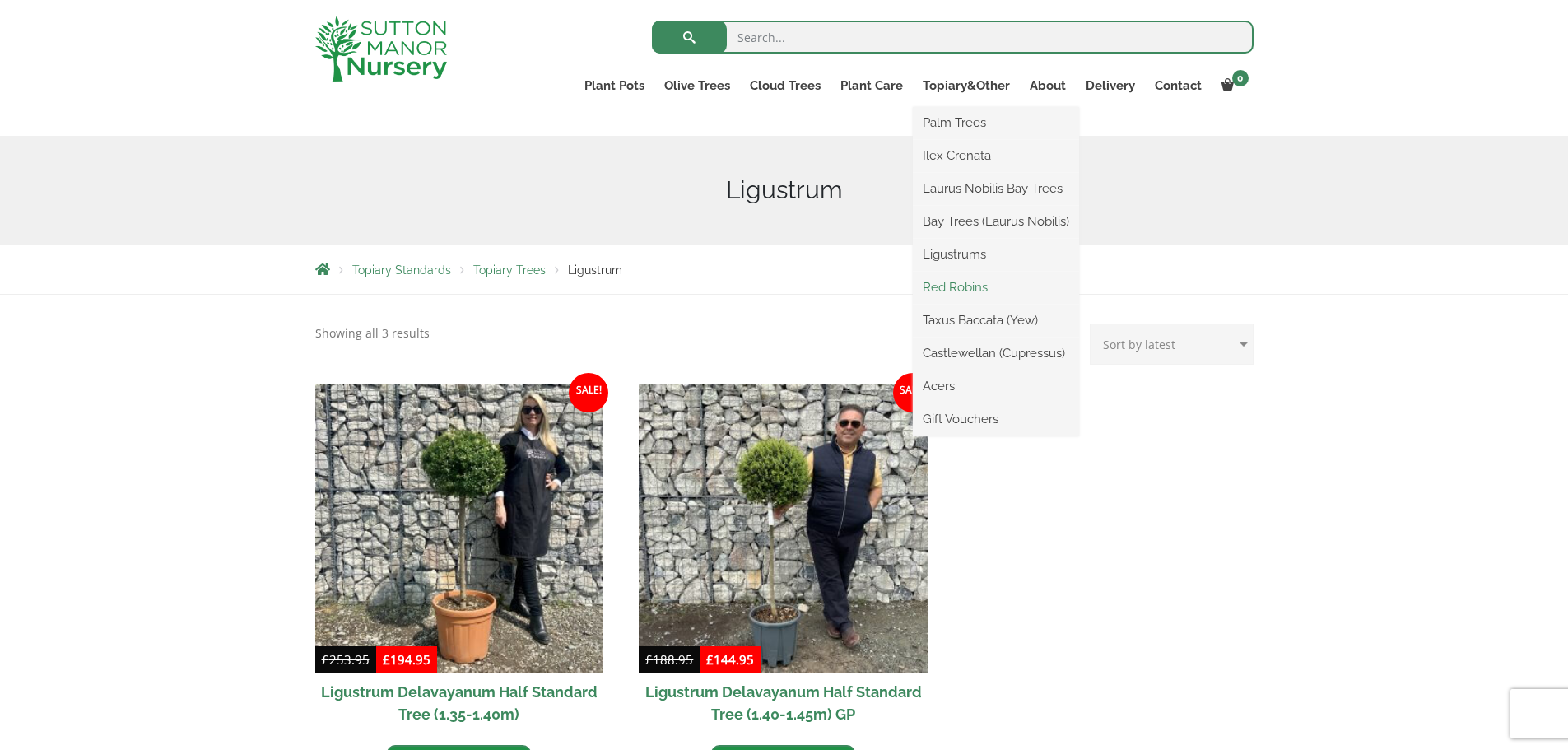
click at [971, 286] on link "Red Robins" at bounding box center [996, 287] width 166 height 25
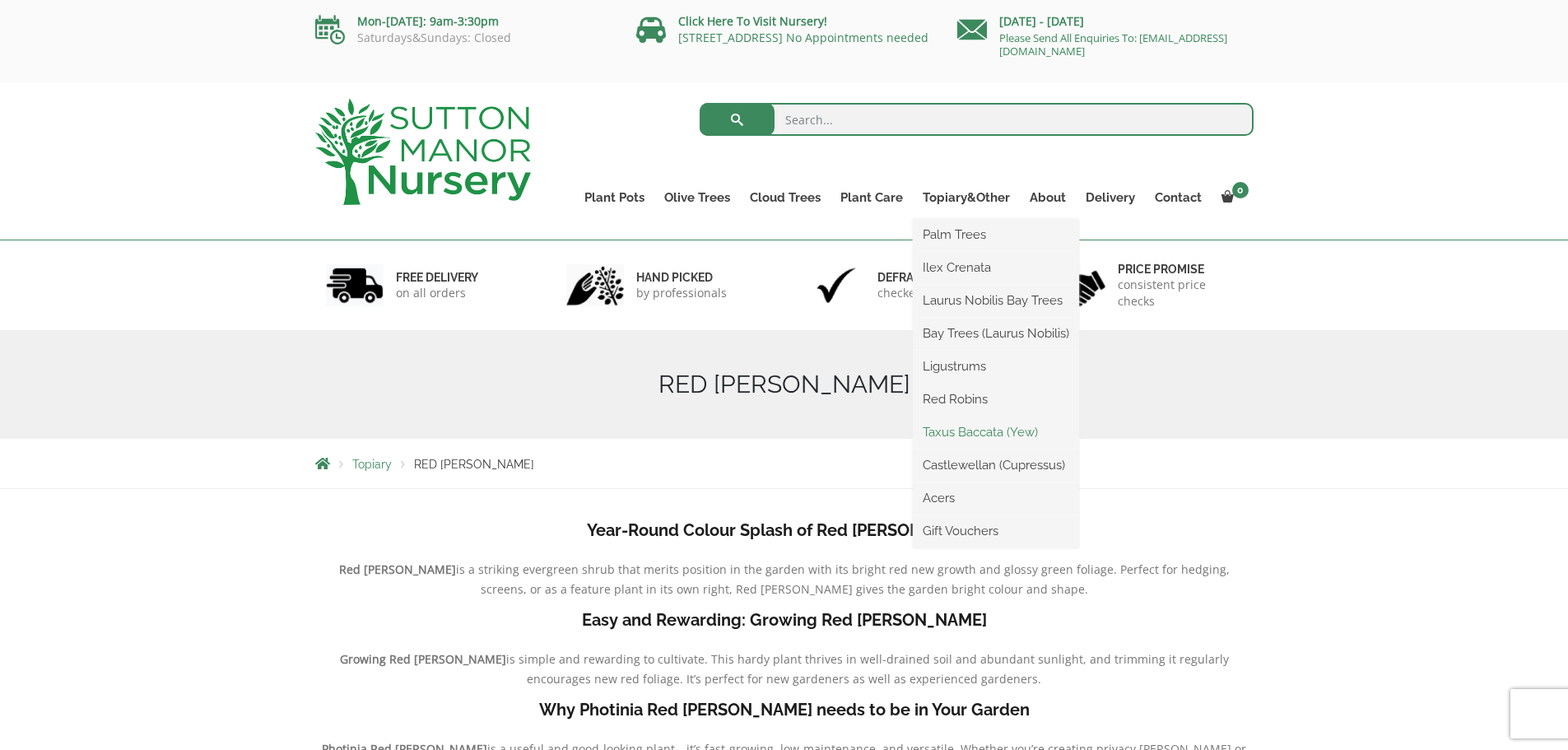
click at [988, 426] on link "Taxus Baccata (Yew)" at bounding box center [996, 432] width 166 height 25
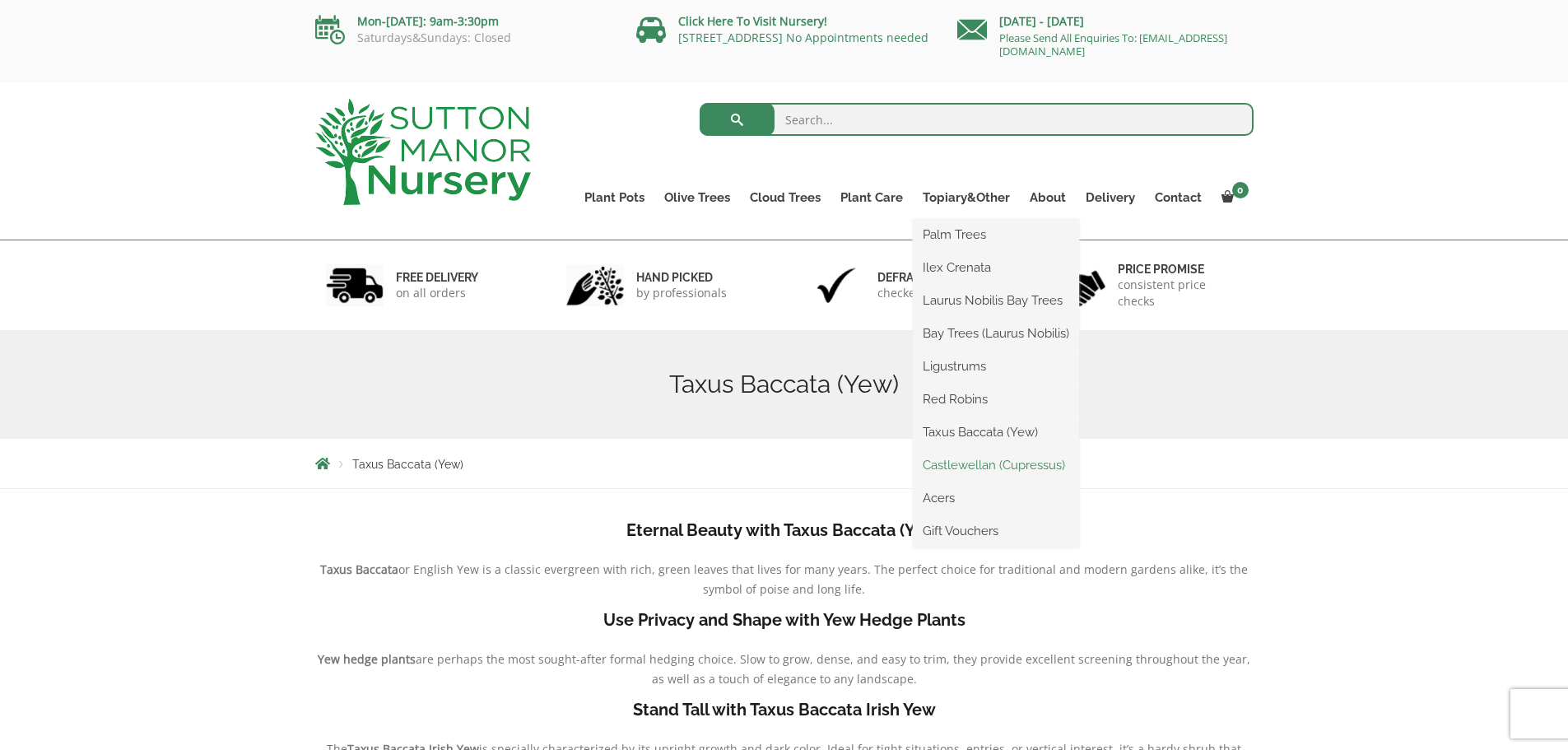
click at [958, 460] on link "Castlewellan (Cupressus)" at bounding box center [996, 465] width 166 height 25
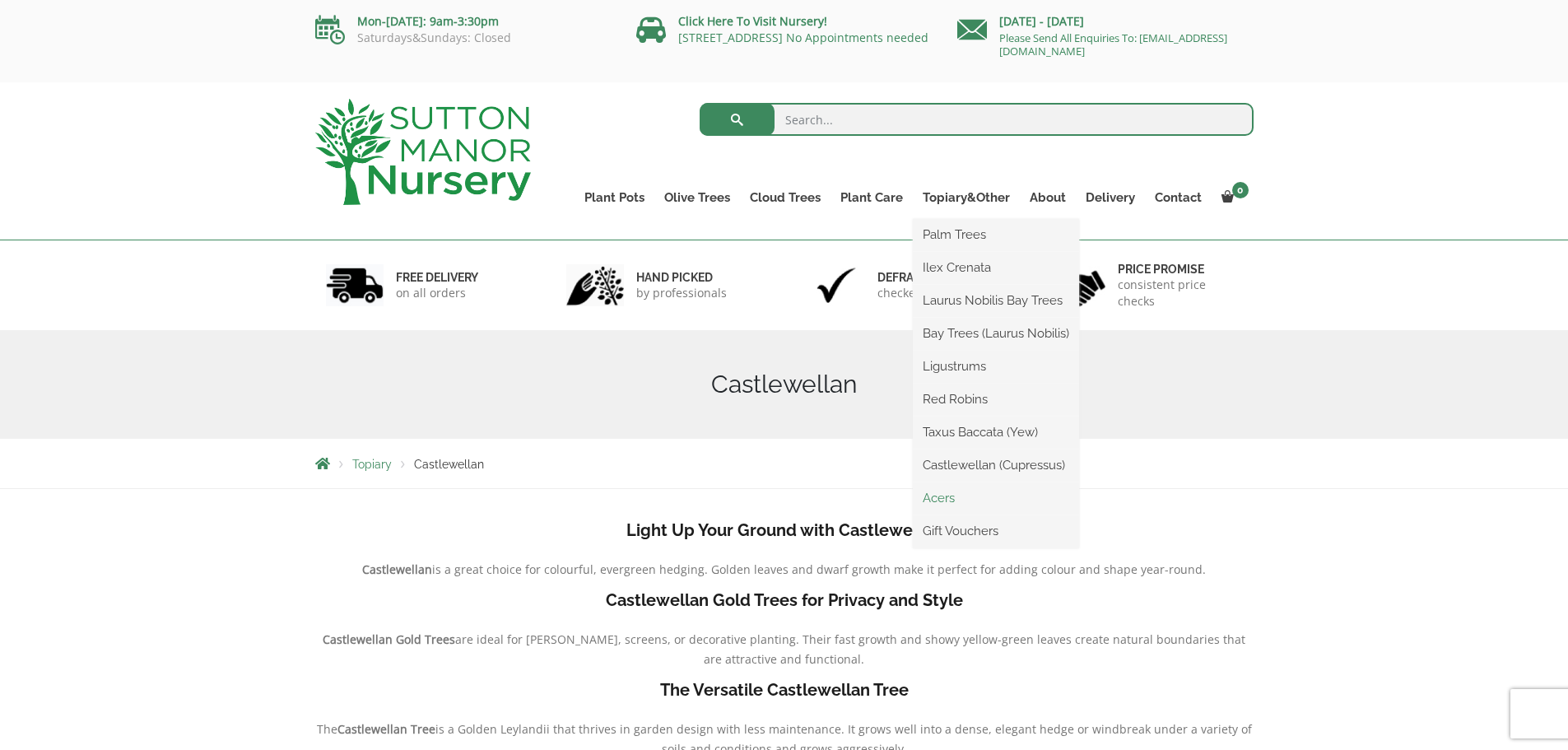
click at [947, 499] on link "Acers" at bounding box center [996, 498] width 166 height 25
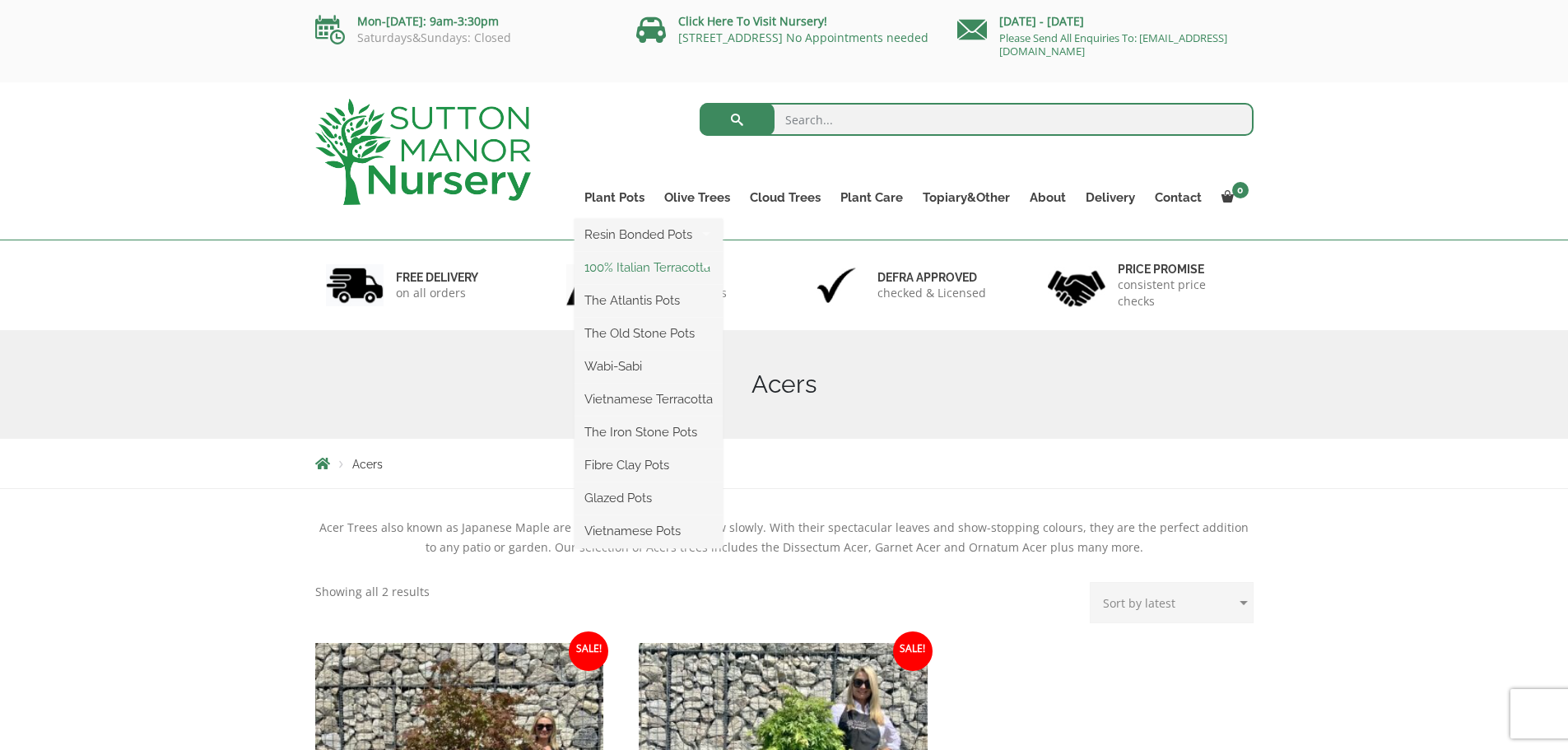
click at [638, 269] on link "100% Italian Terracotta" at bounding box center [649, 267] width 149 height 25
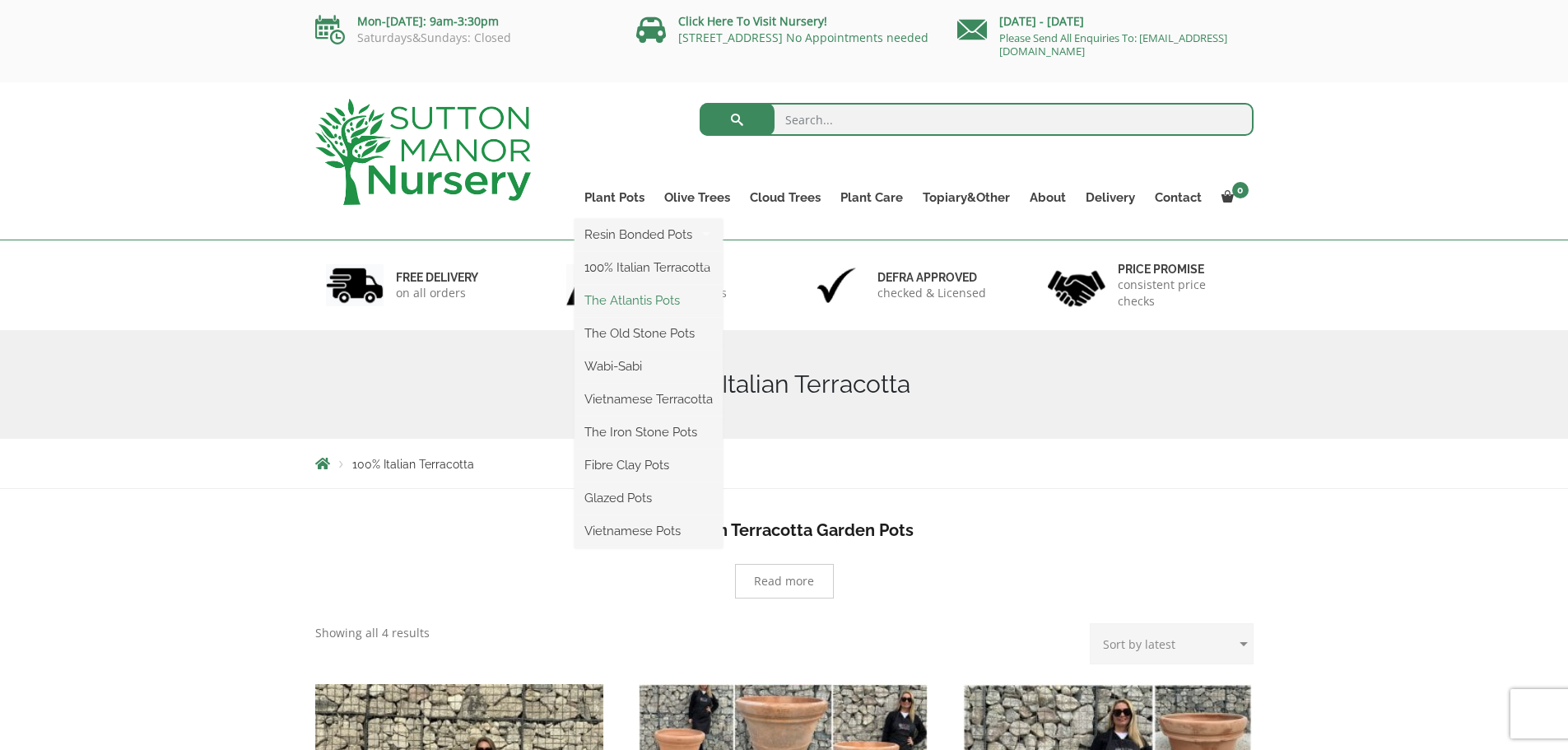
click at [633, 297] on link "The Atlantis Pots" at bounding box center [649, 300] width 149 height 25
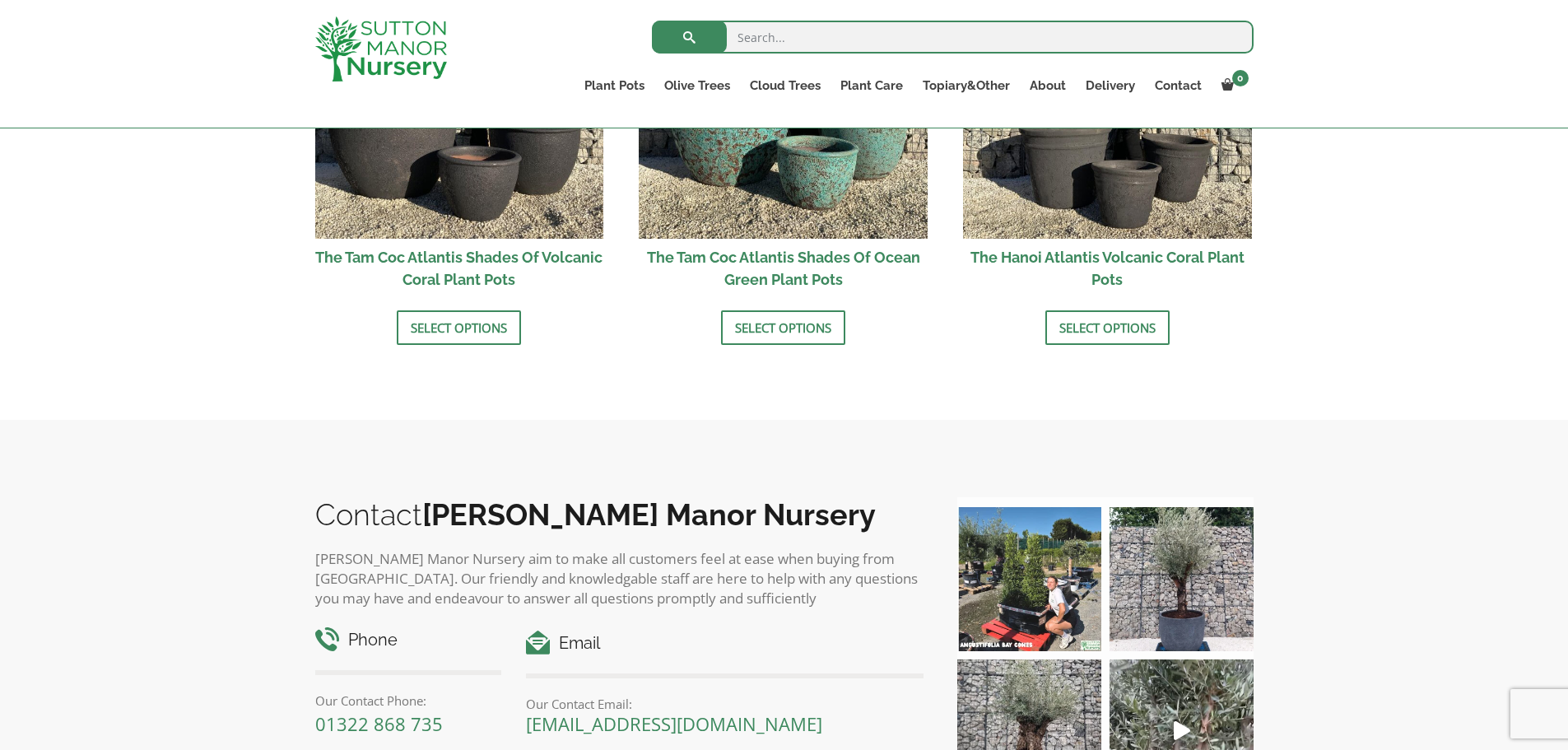
scroll to position [1482, 0]
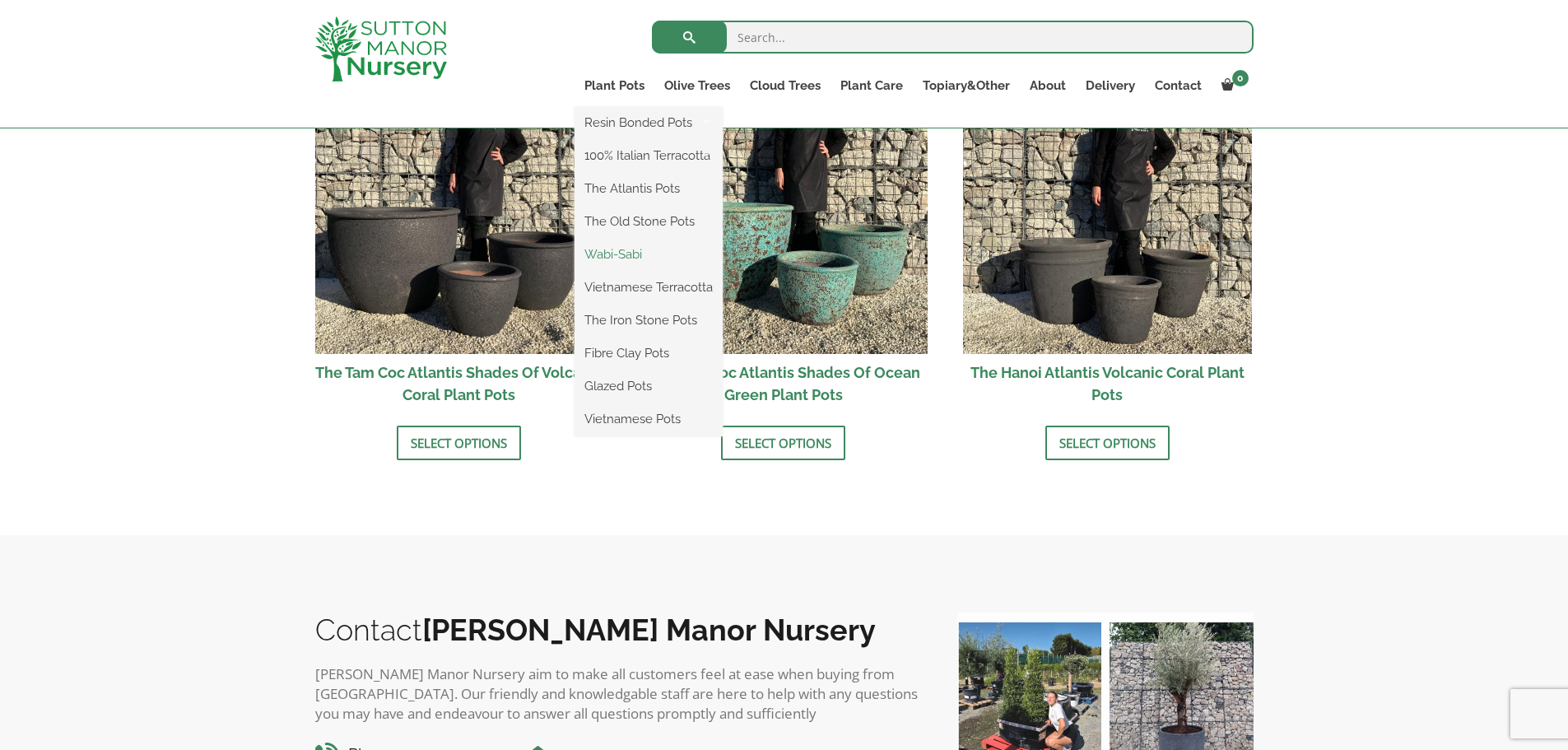
click at [608, 252] on link "Wabi-Sabi" at bounding box center [649, 254] width 149 height 25
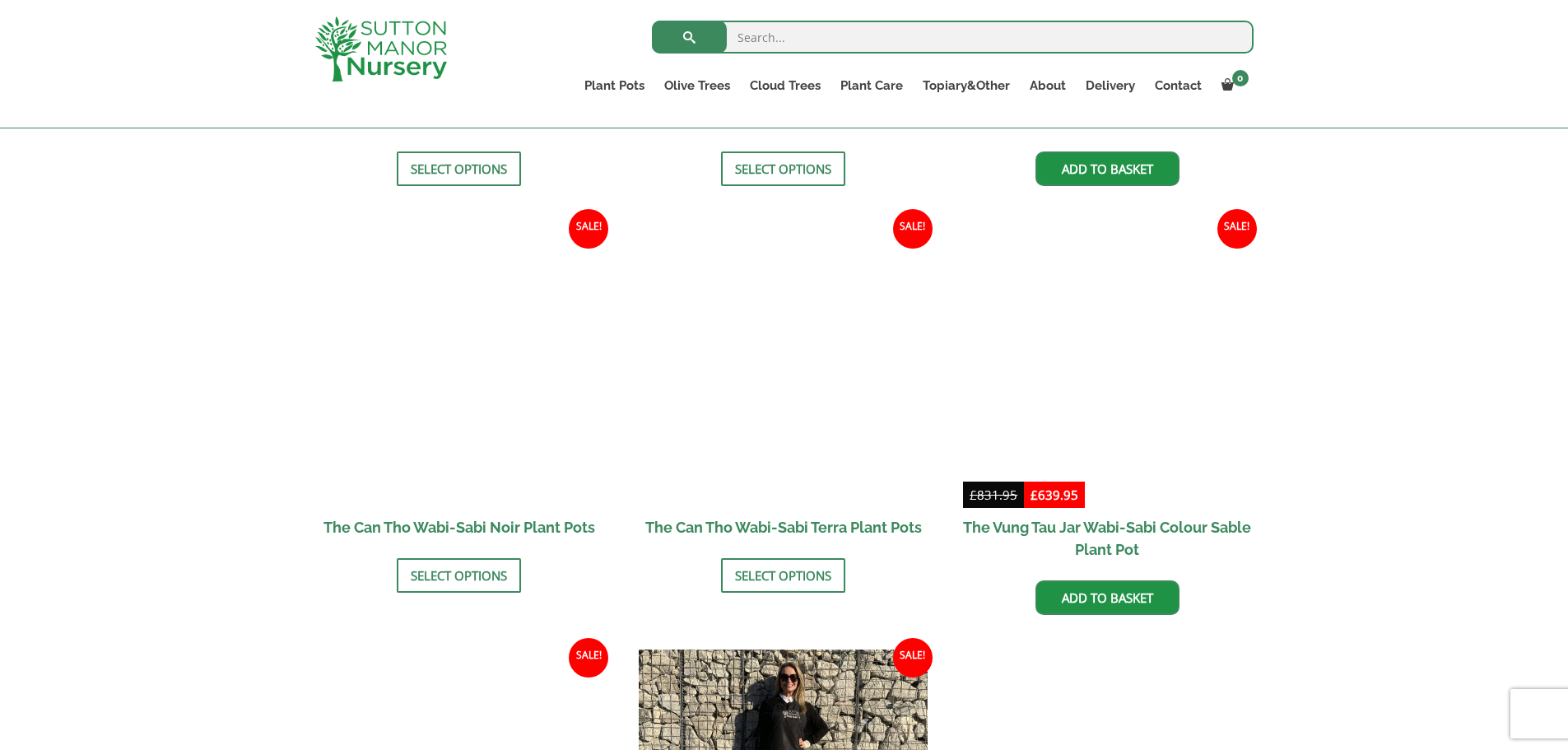
scroll to position [1318, 0]
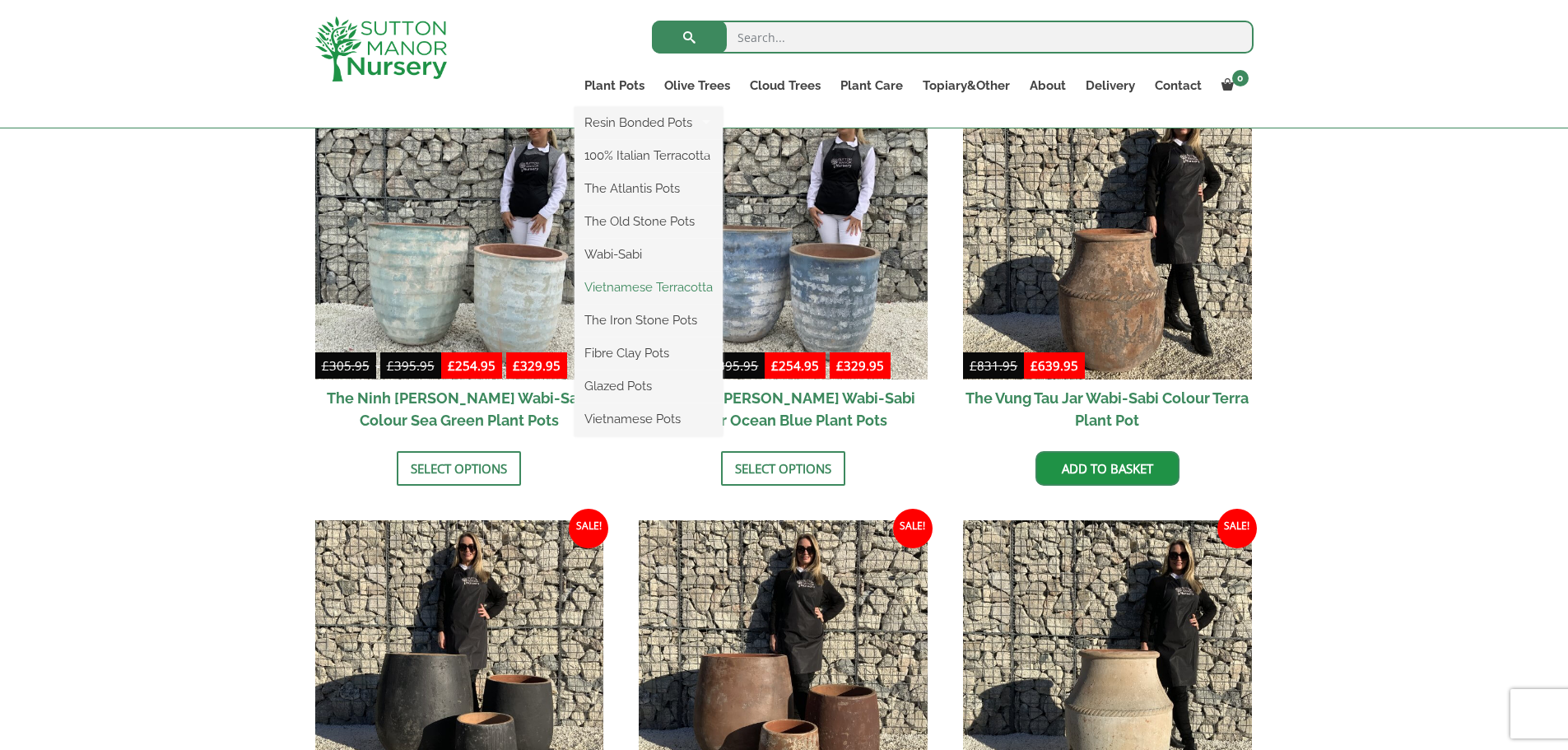
click at [643, 290] on link "Vietnamese Terracotta" at bounding box center [649, 287] width 149 height 25
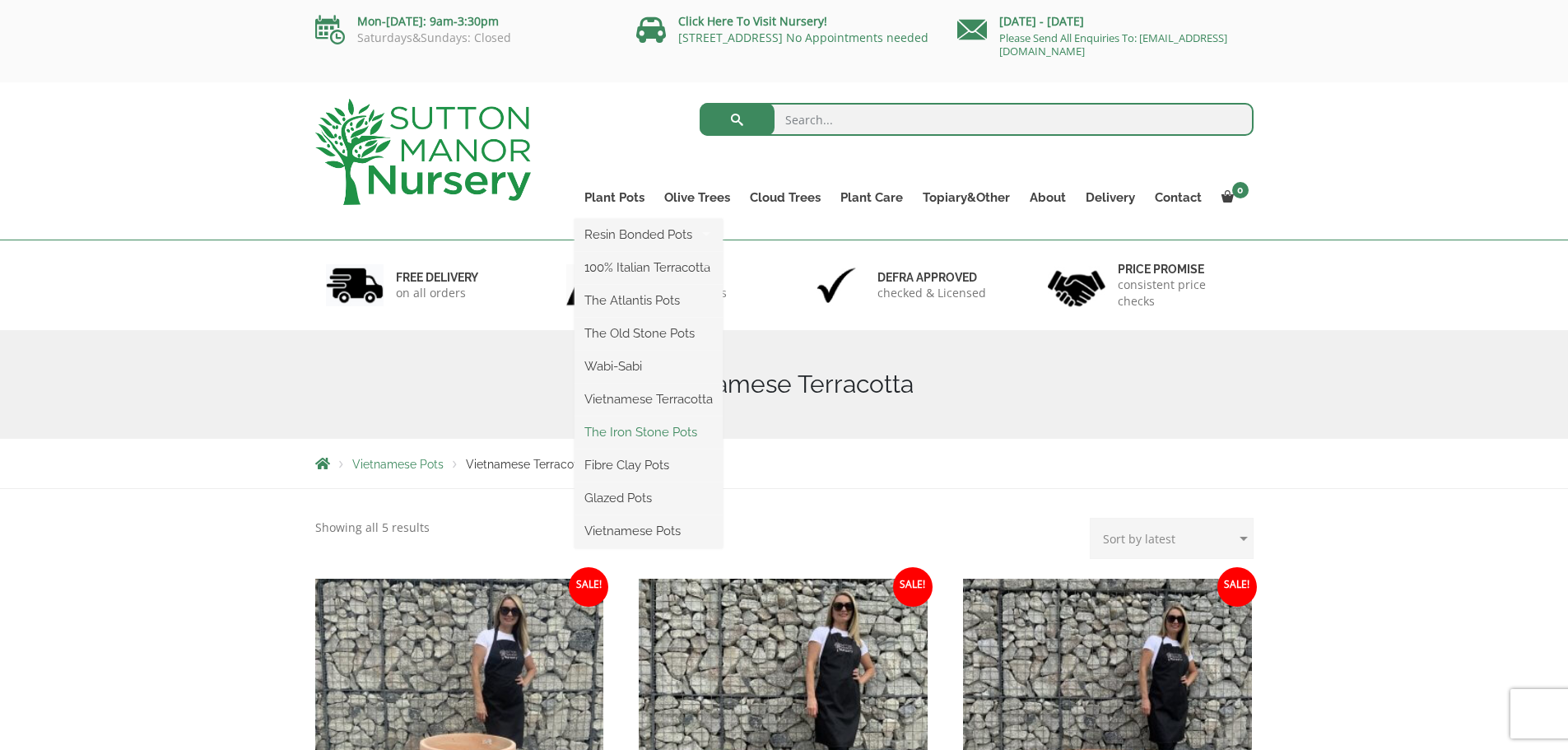
click at [649, 427] on link "The Iron Stone Pots" at bounding box center [649, 432] width 149 height 25
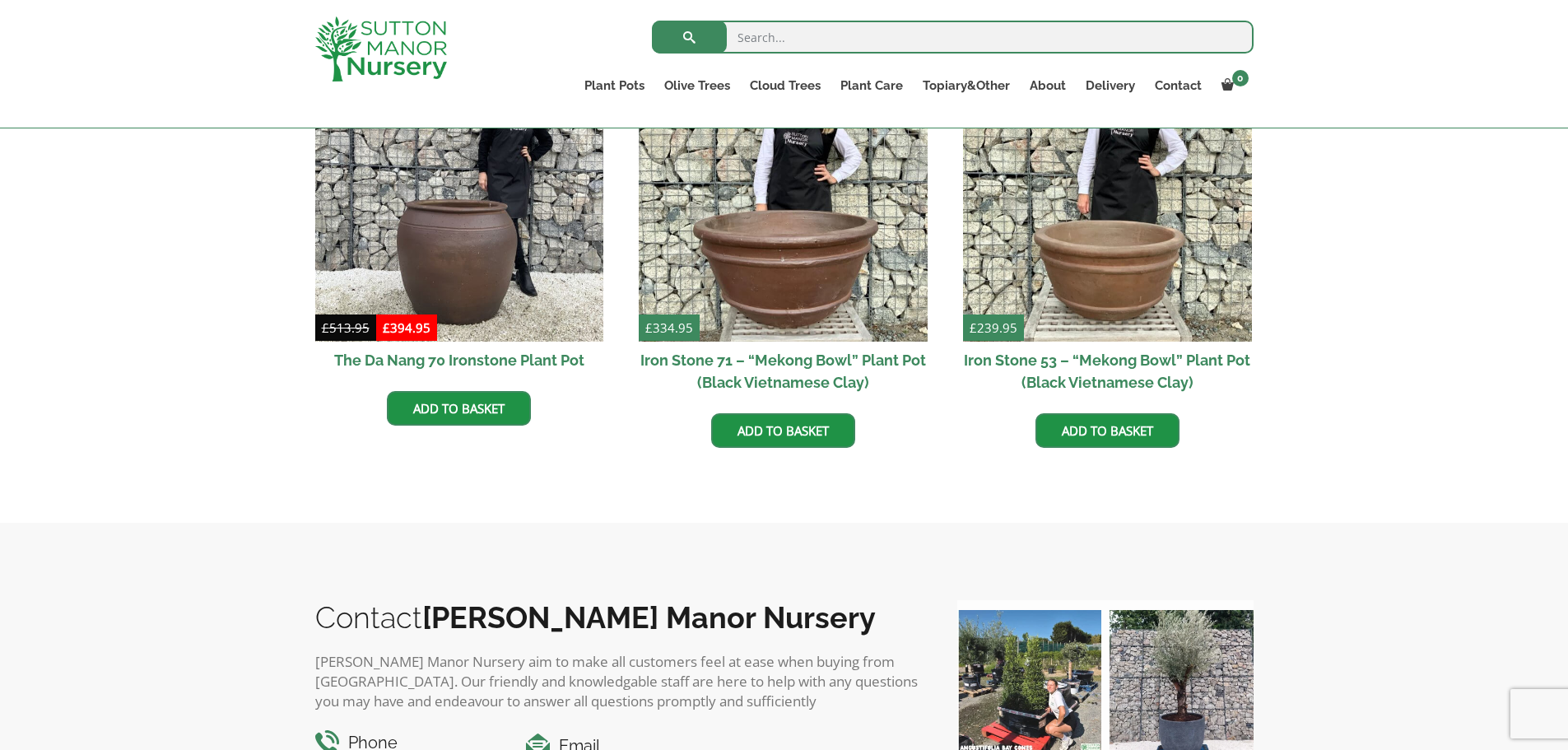
scroll to position [658, 0]
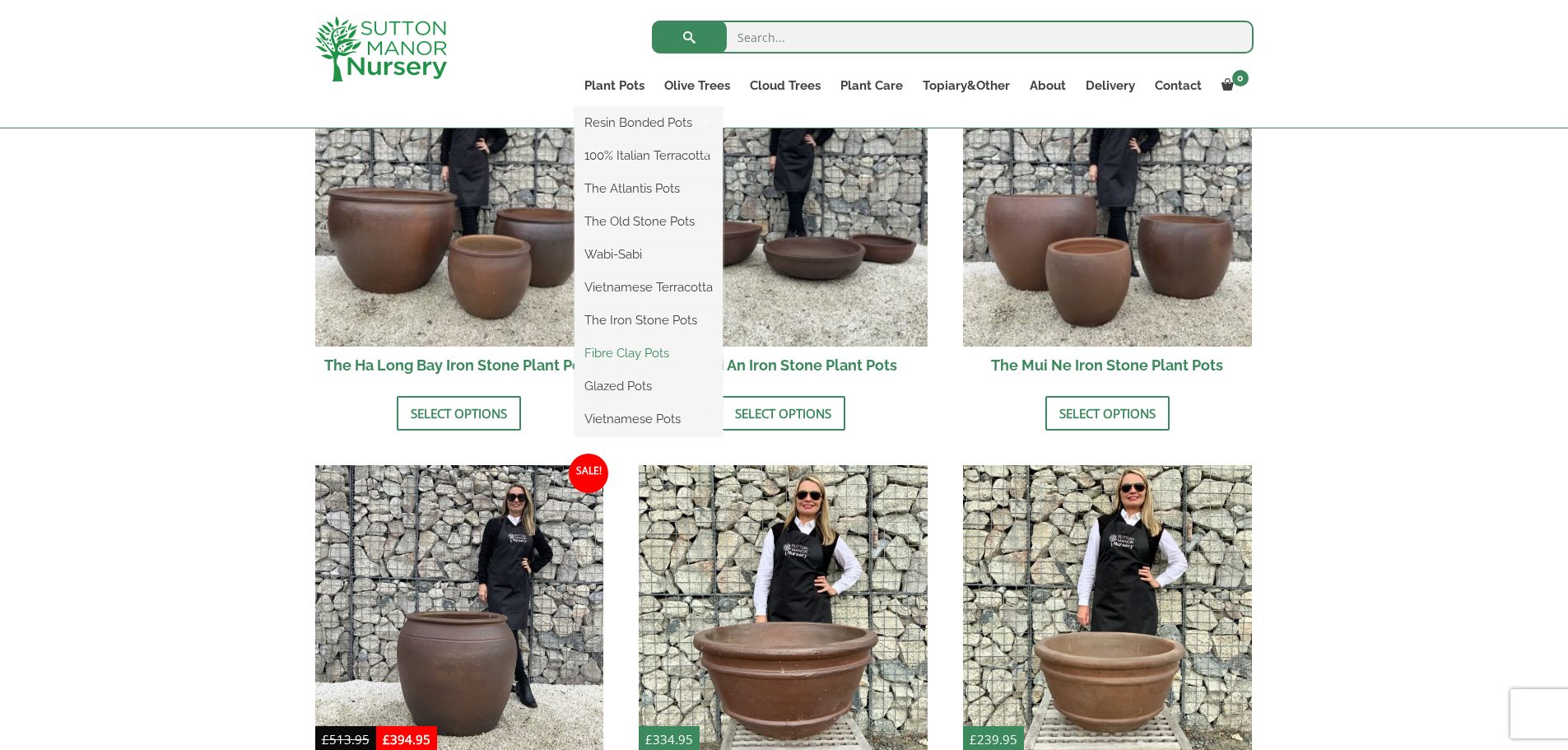
click at [657, 349] on link "Fibre Clay Pots" at bounding box center [649, 353] width 149 height 25
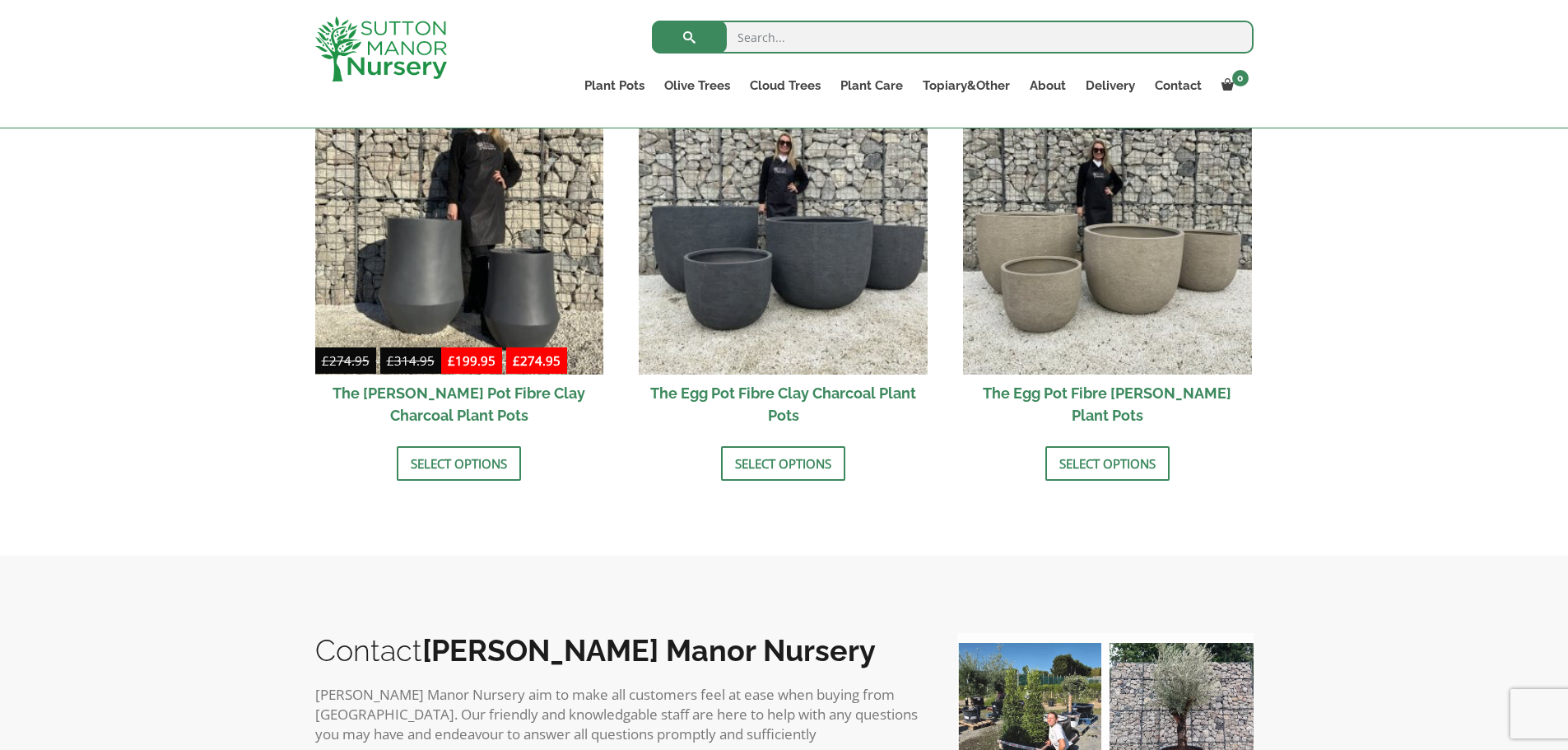
scroll to position [494, 0]
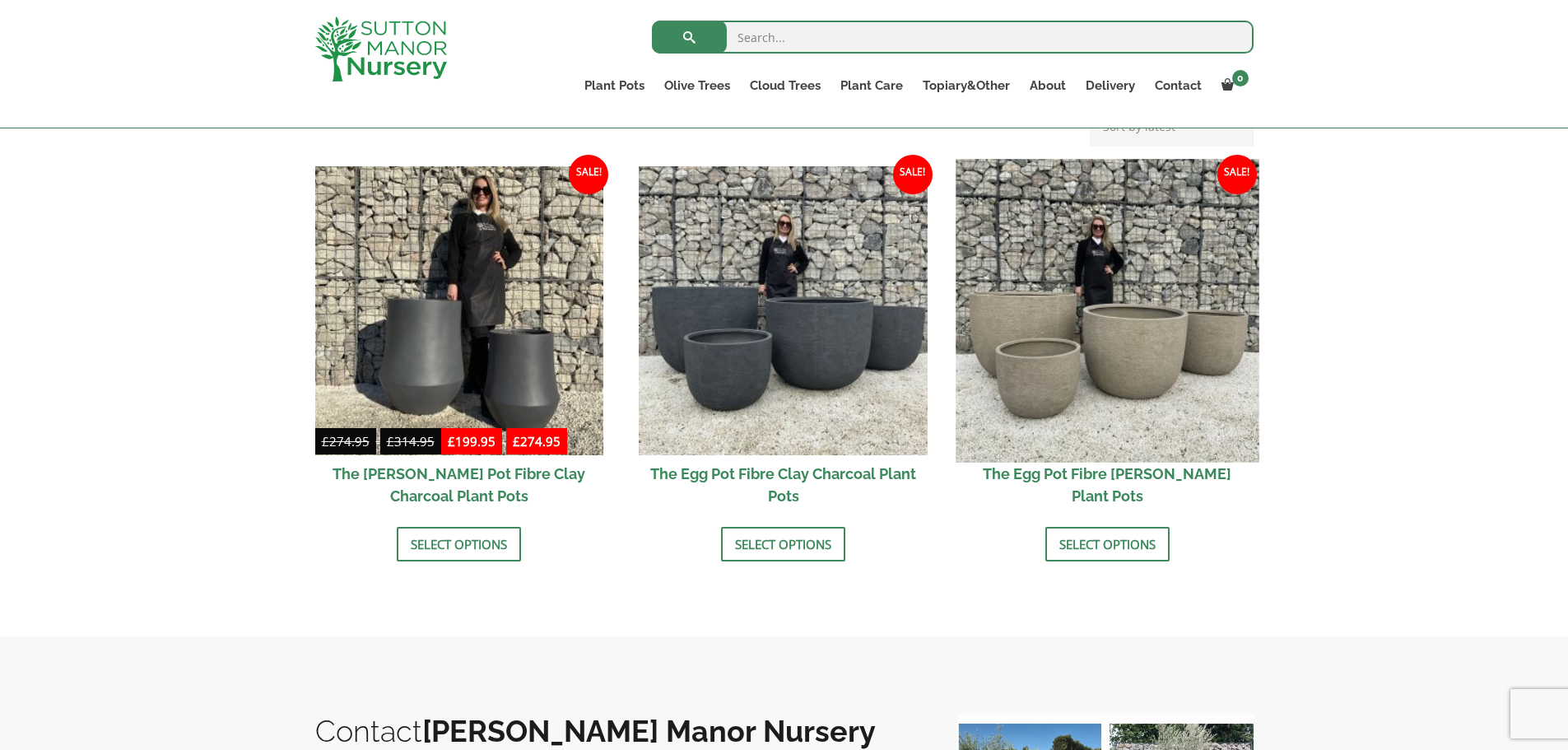
click at [1060, 358] on img at bounding box center [1107, 310] width 303 height 303
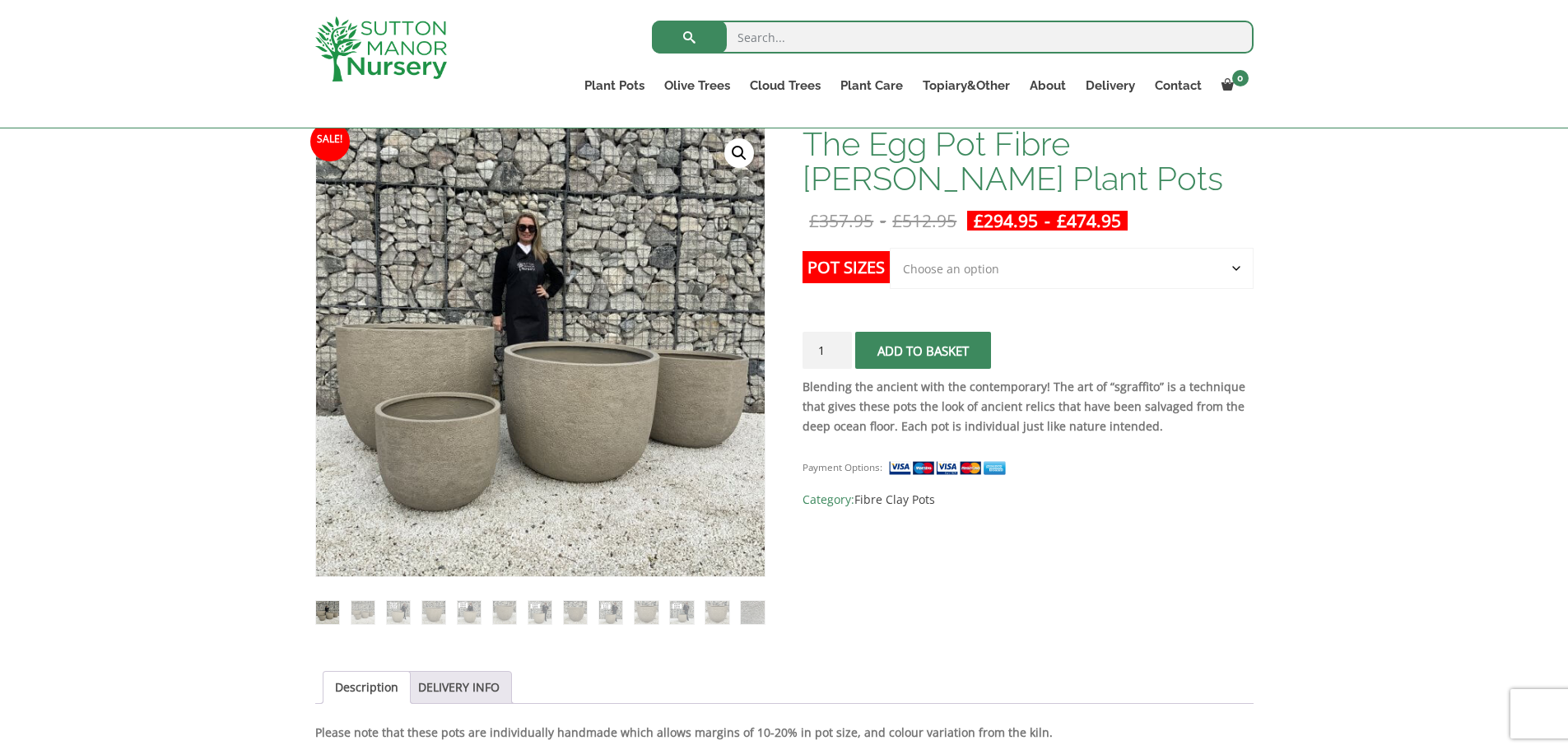
scroll to position [247, 0]
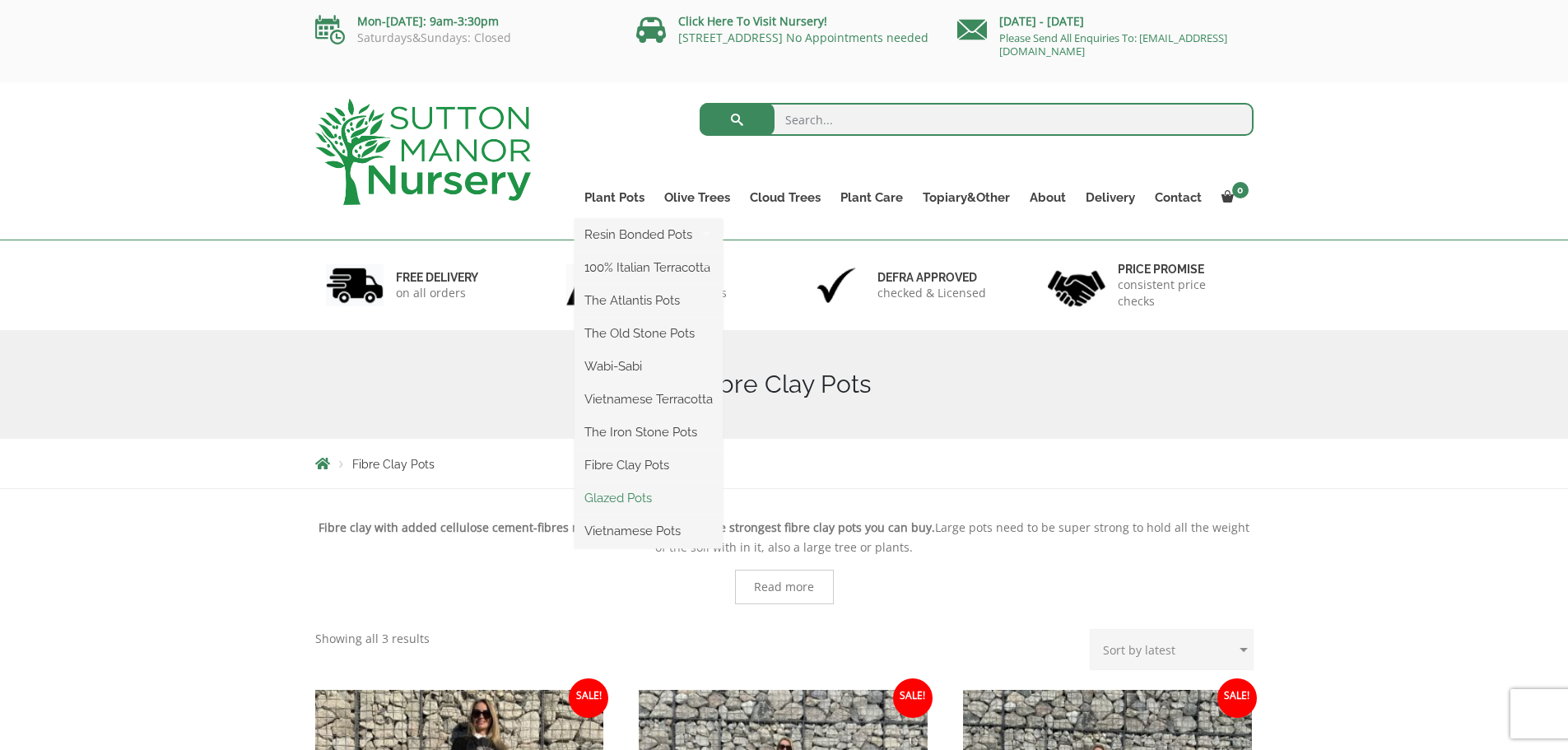
click at [638, 499] on link "Glazed Pots" at bounding box center [649, 498] width 149 height 25
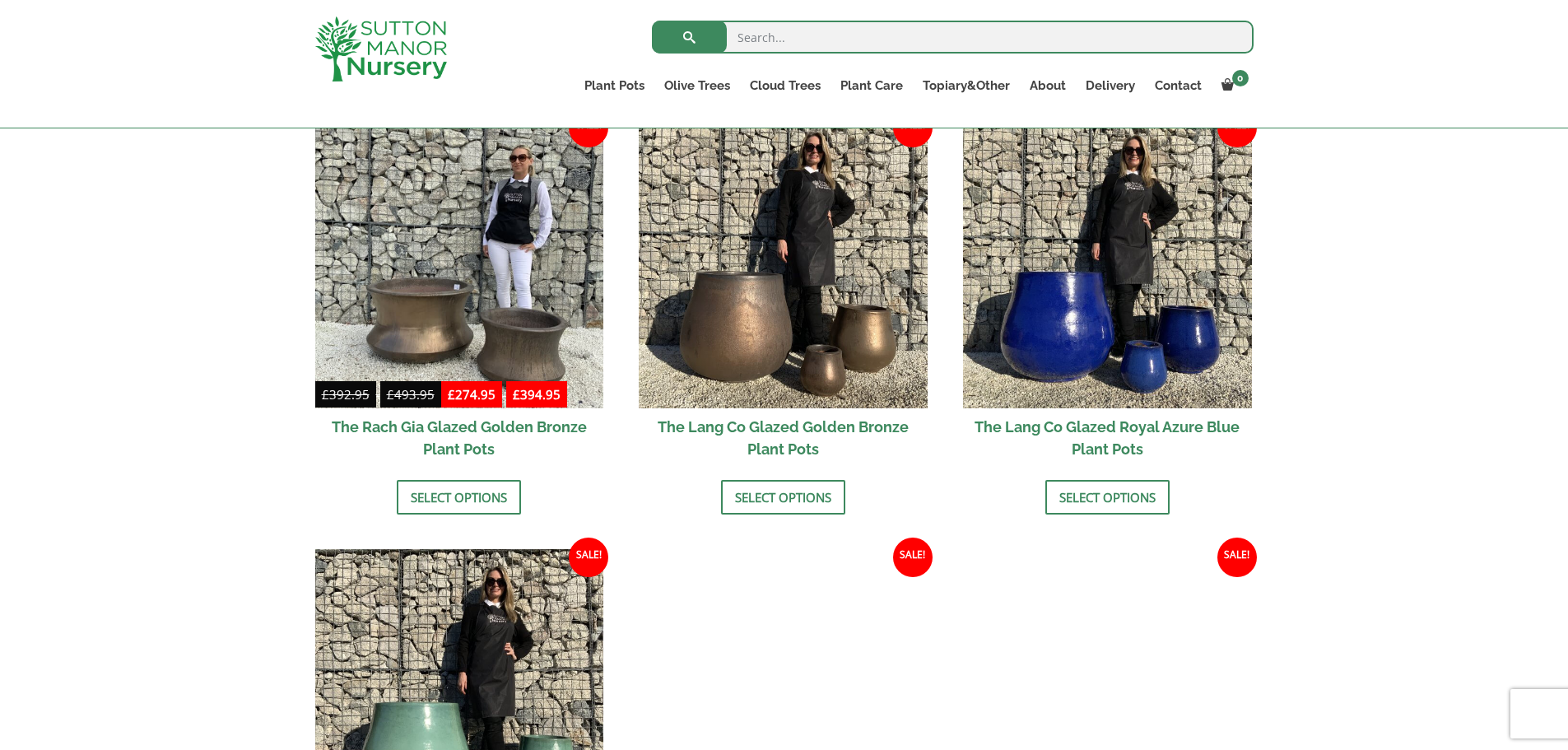
scroll to position [1399, 0]
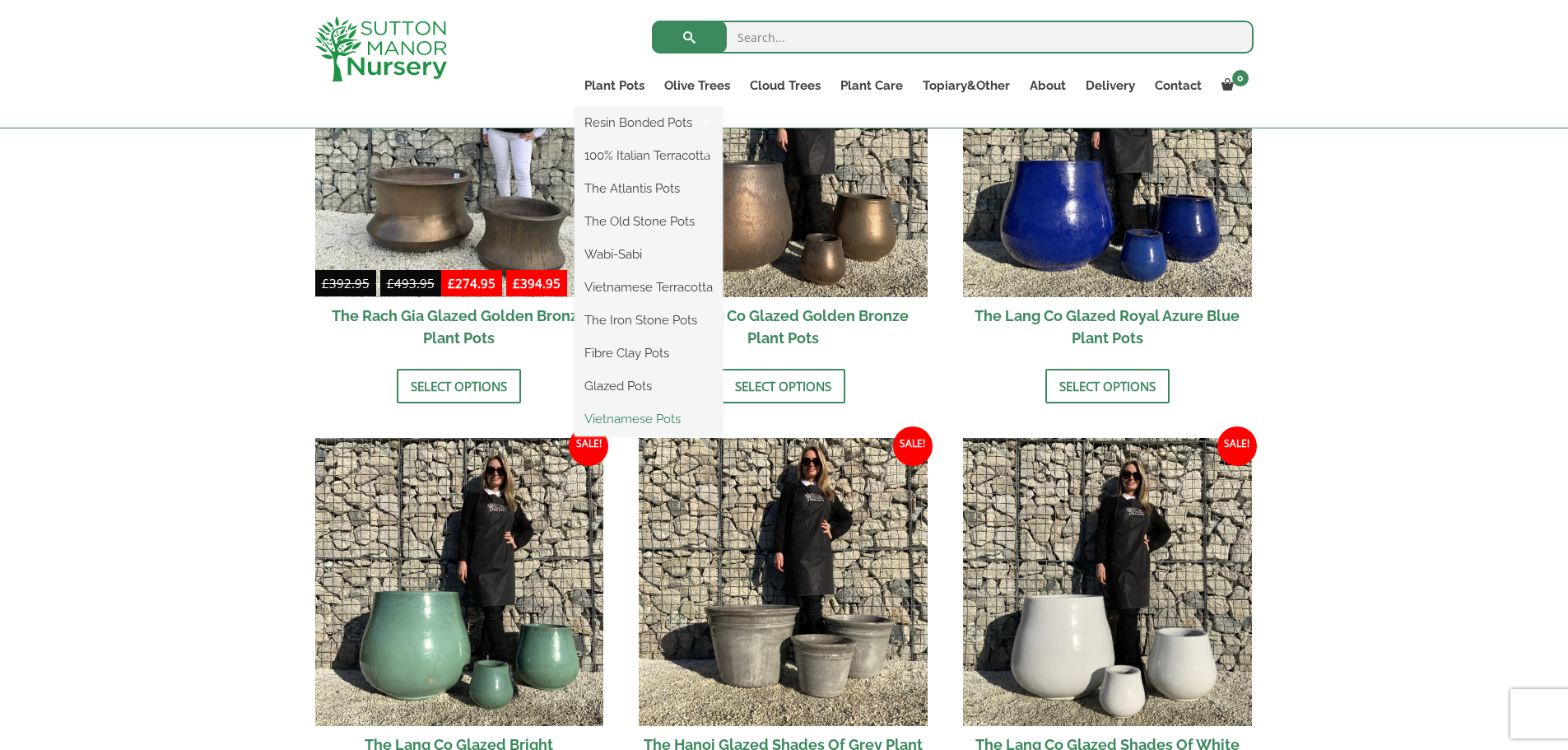
click at [618, 418] on link "Vietnamese Pots" at bounding box center [649, 419] width 149 height 25
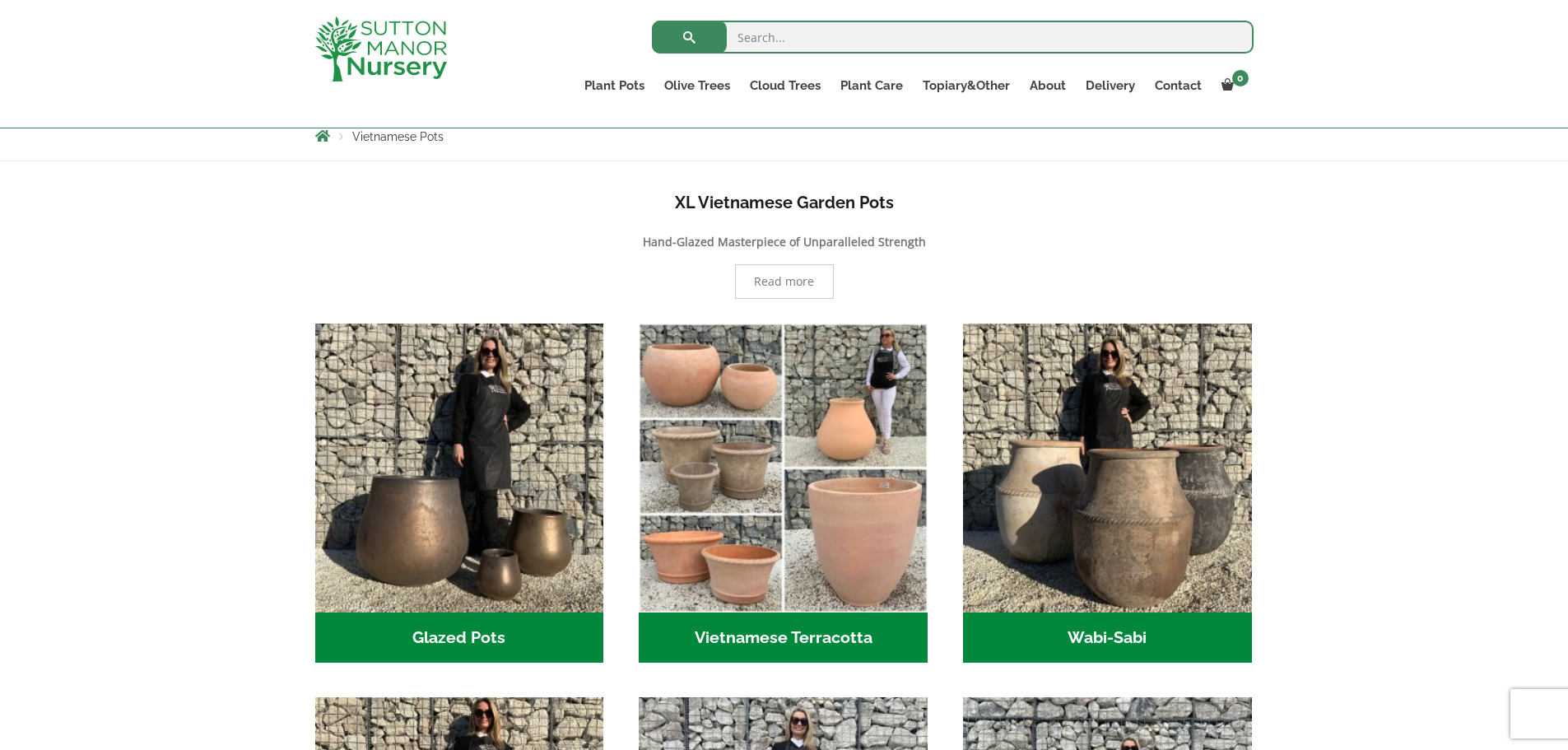
scroll to position [165, 0]
